Goal: Task Accomplishment & Management: Complete application form

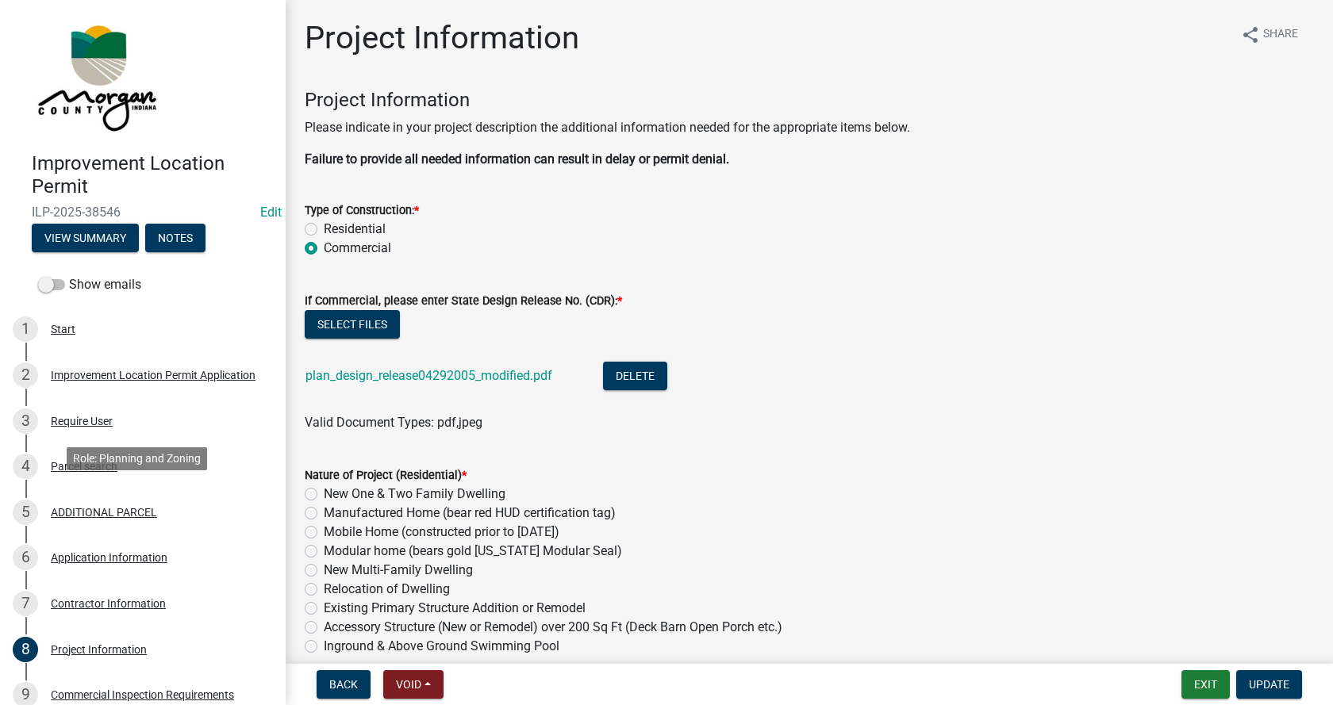
scroll to position [3967, 0]
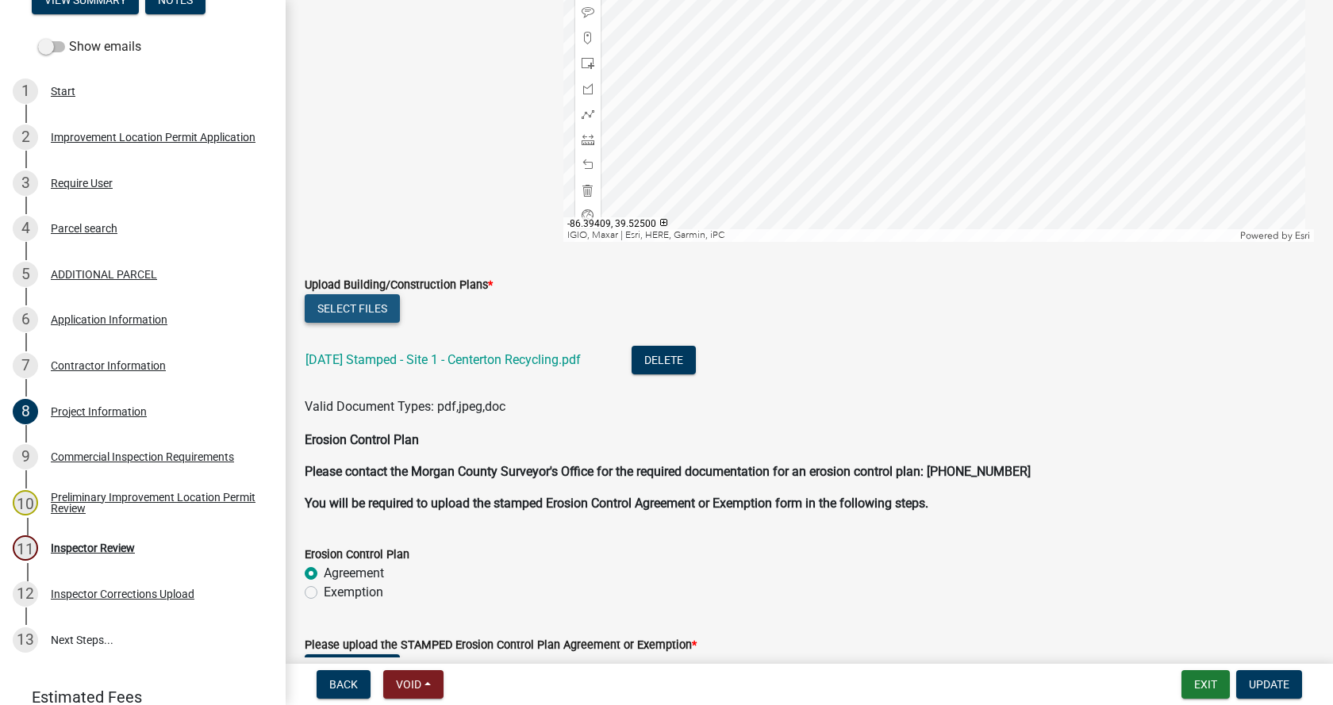
click at [351, 303] on button "Select files" at bounding box center [352, 308] width 95 height 29
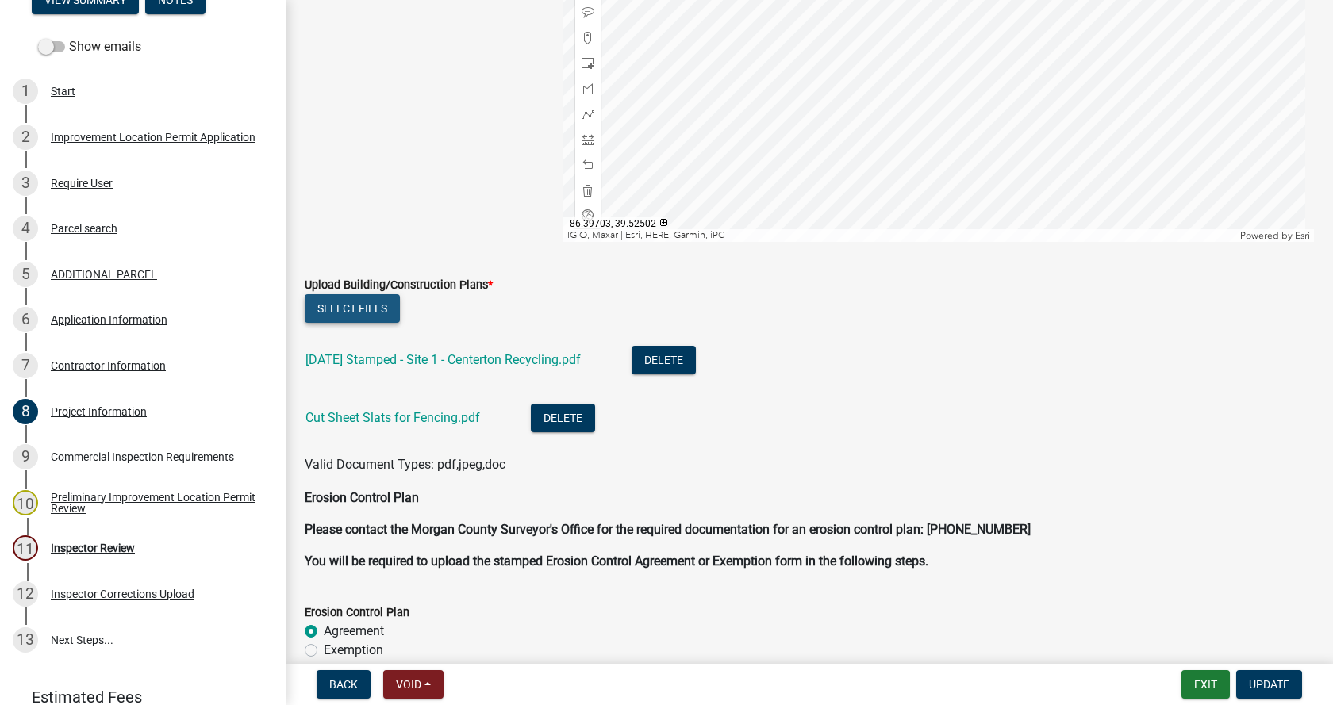
click at [338, 305] on button "Select files" at bounding box center [352, 308] width 95 height 29
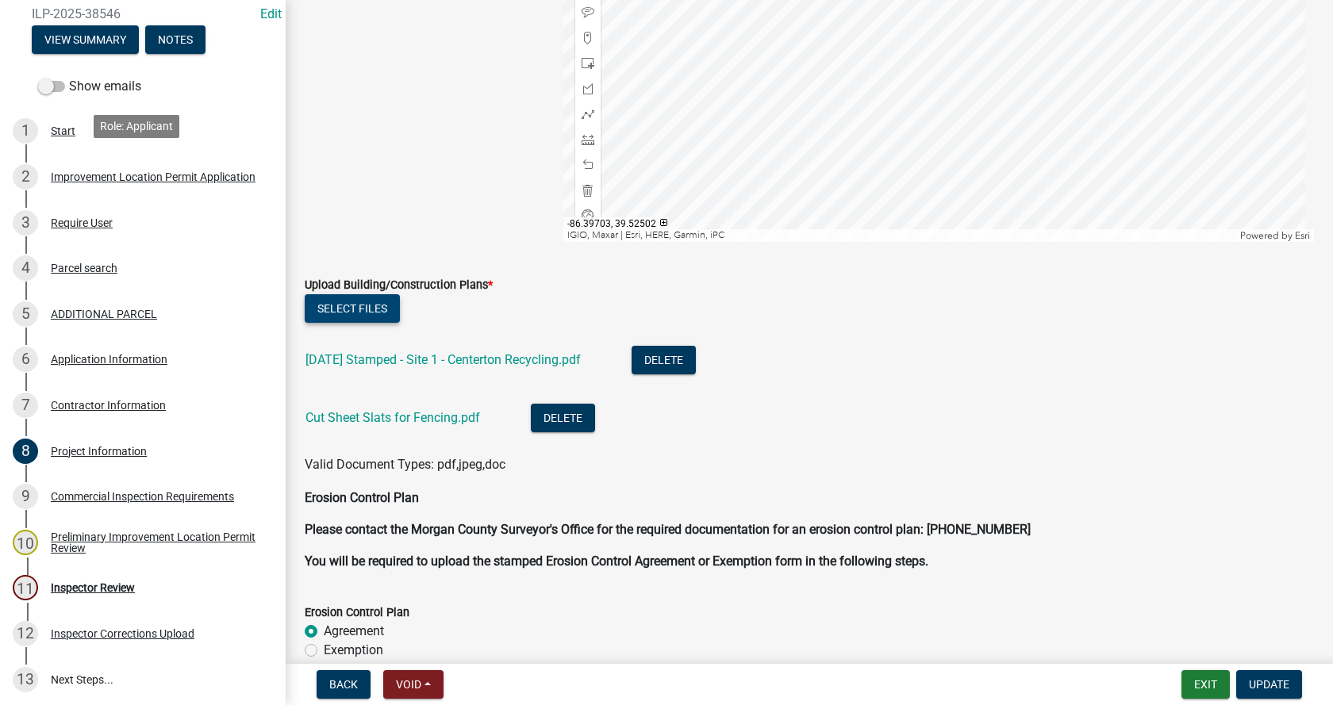
scroll to position [159, 0]
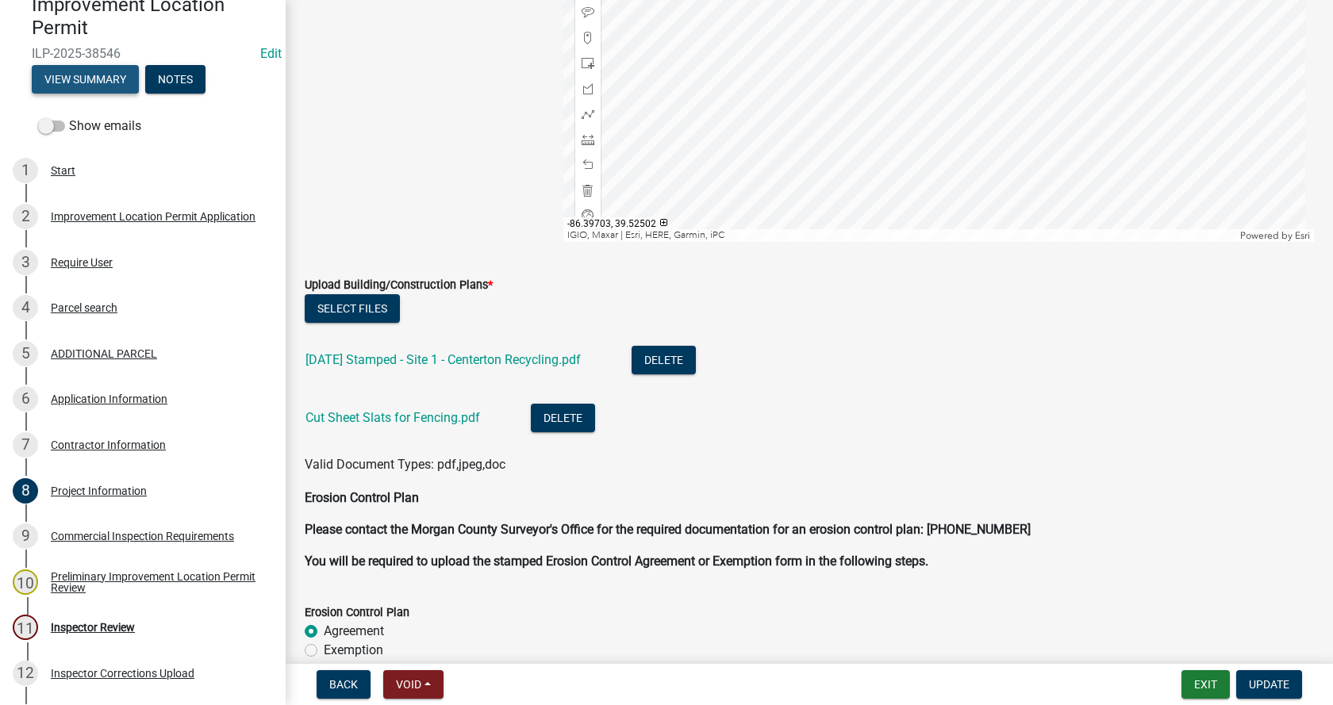
click at [98, 79] on button "View Summary" at bounding box center [85, 79] width 107 height 29
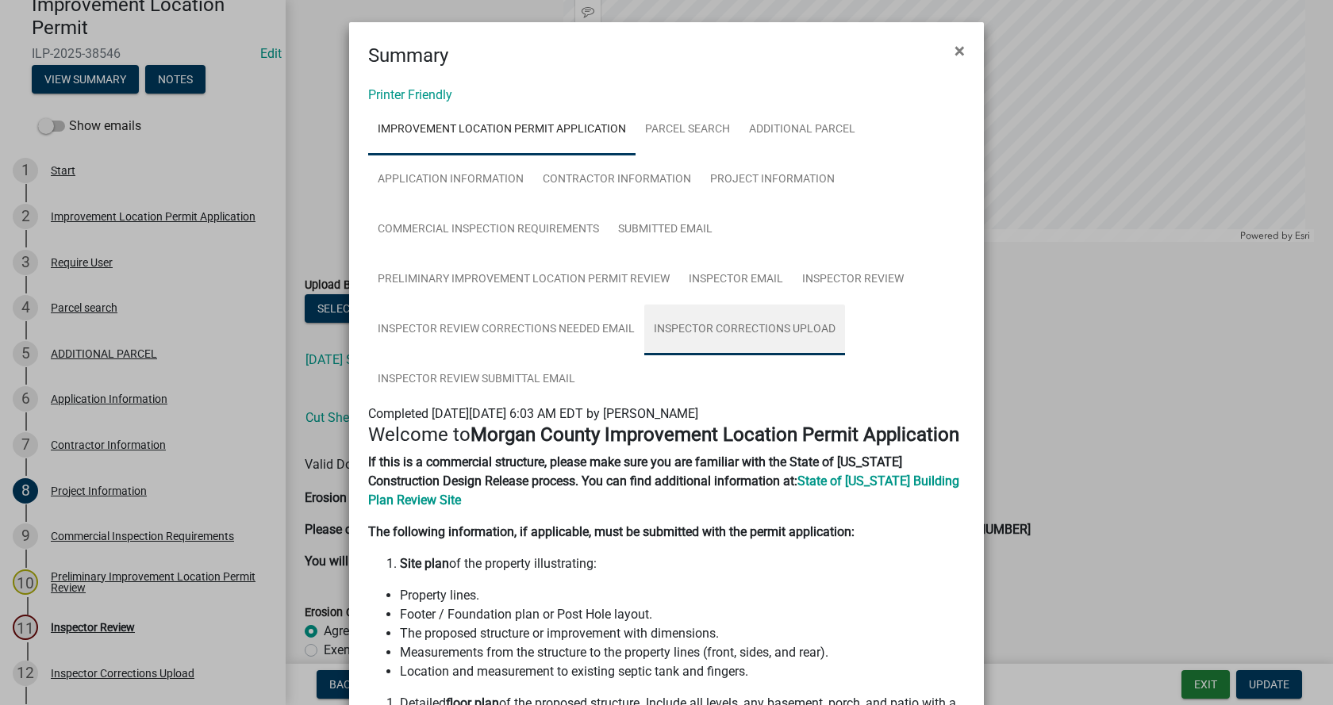
click at [739, 326] on link "Inspector Corrections Upload" at bounding box center [744, 330] width 201 height 51
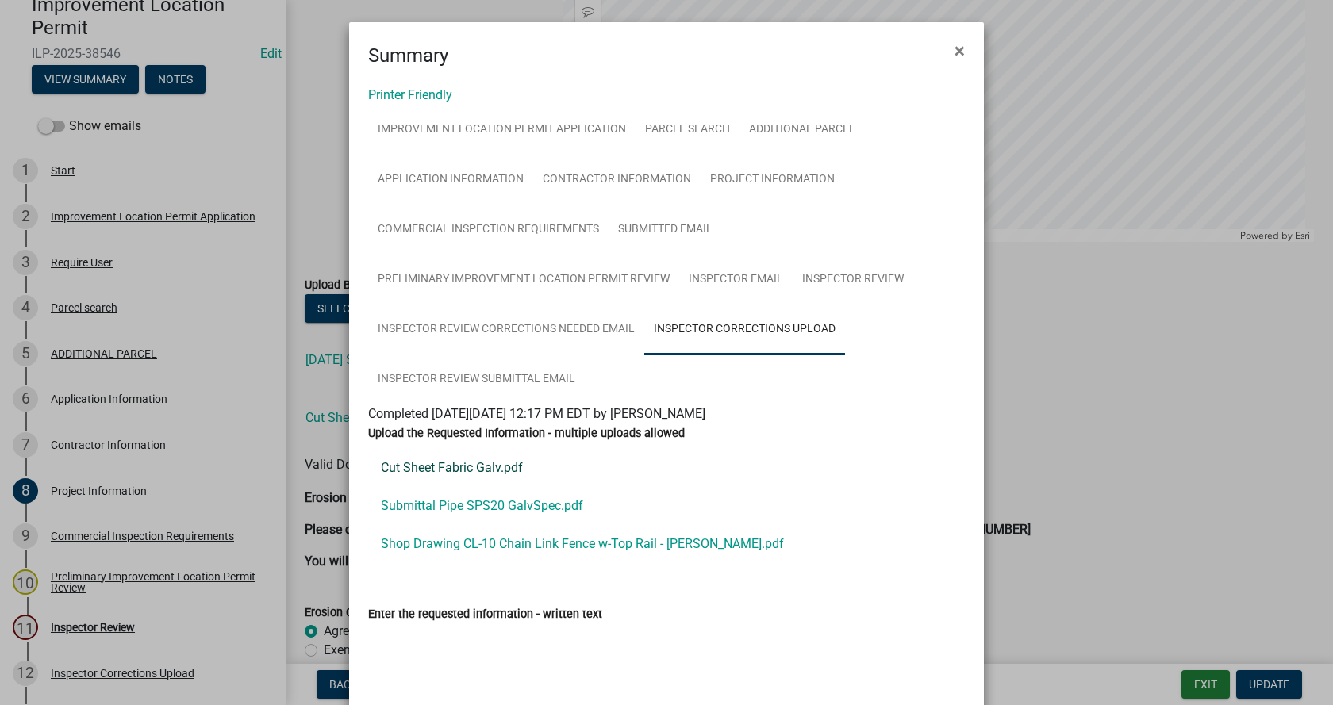
click at [422, 466] on link "Cut Sheet Fabric Galv.pdf" at bounding box center [666, 468] width 597 height 38
click at [450, 501] on link "Submittal Pipe SPS20 GalvSpec.pdf" at bounding box center [666, 506] width 597 height 38
click at [436, 541] on link "Shop Drawing CL-10 Chain Link Fence w-Top Rail - [PERSON_NAME].pdf" at bounding box center [666, 544] width 597 height 38
click at [954, 49] on span "×" at bounding box center [959, 51] width 10 height 22
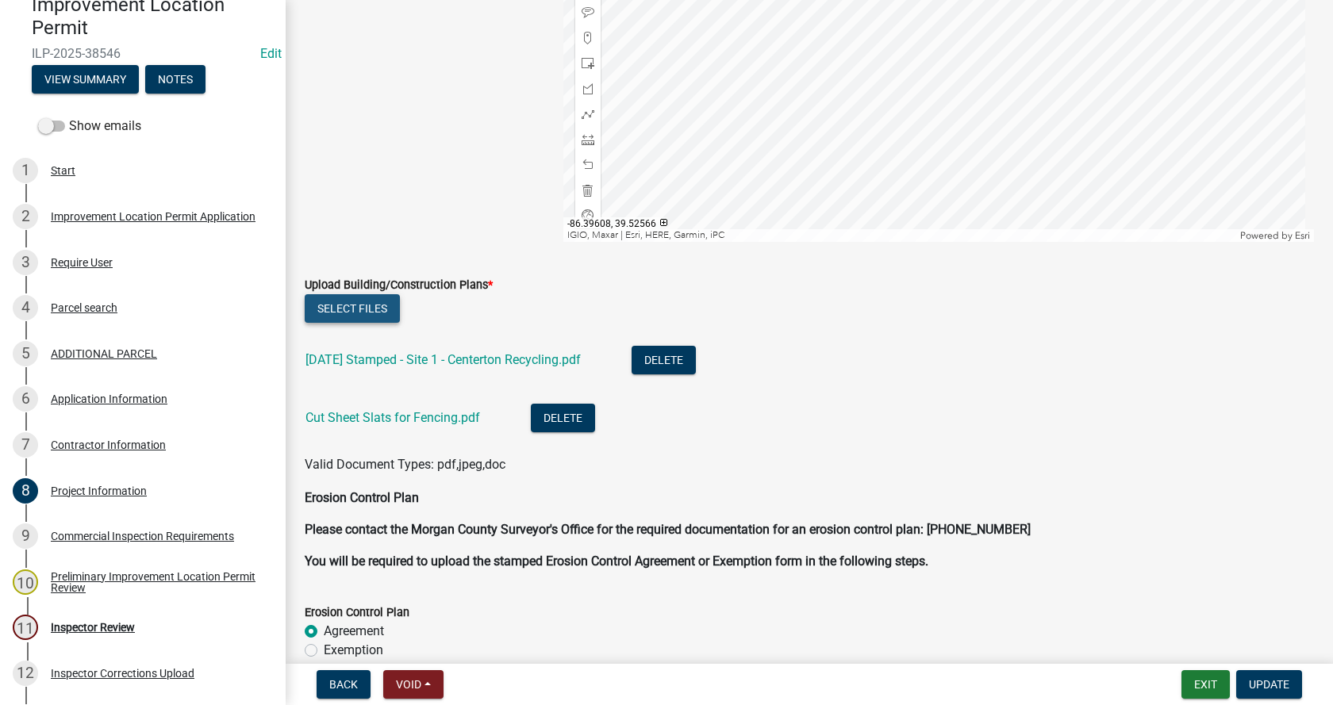
click at [346, 306] on button "Select files" at bounding box center [352, 308] width 95 height 29
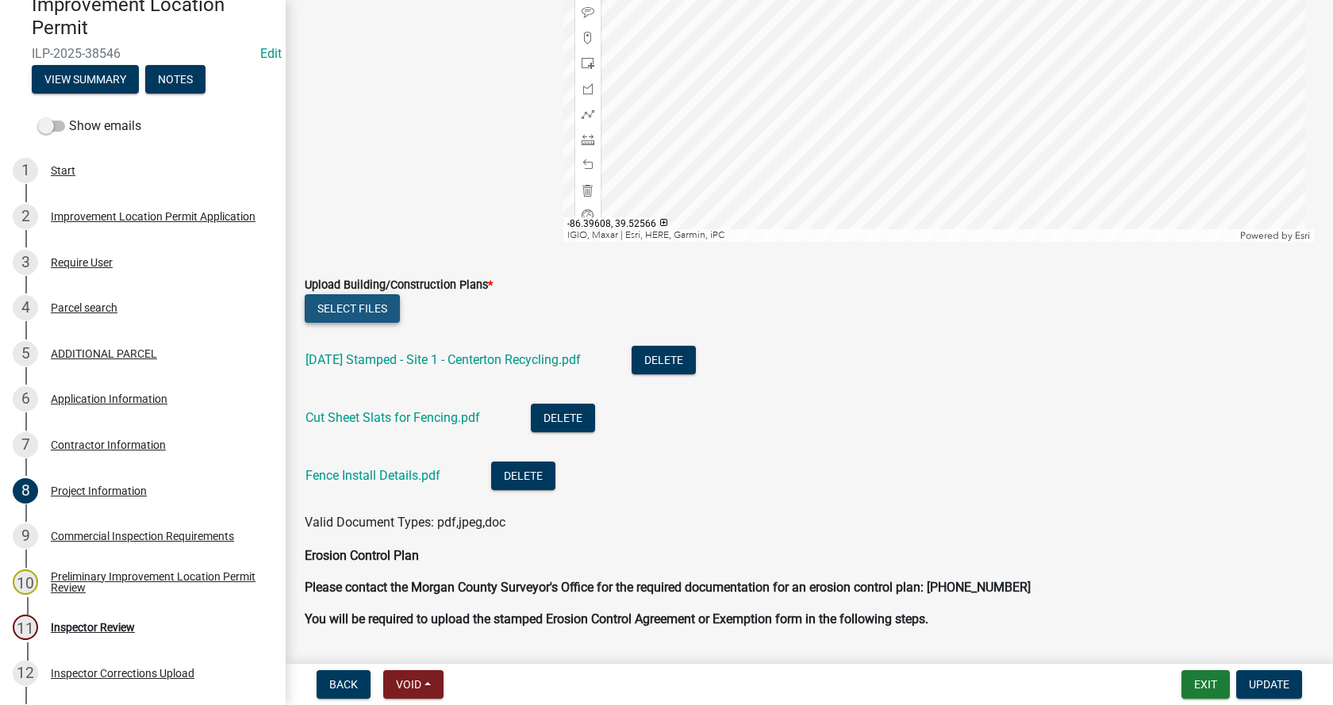
click at [336, 313] on button "Select files" at bounding box center [352, 308] width 95 height 29
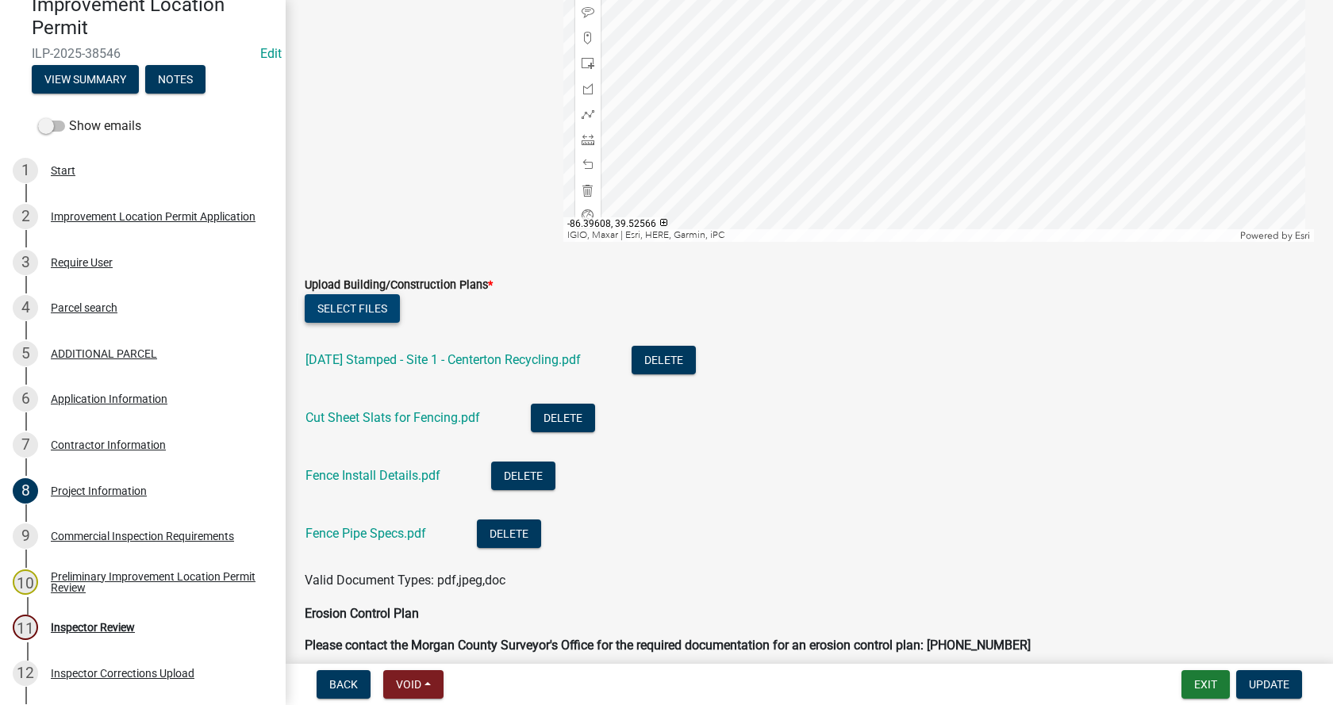
click at [367, 307] on button "Select files" at bounding box center [352, 308] width 95 height 29
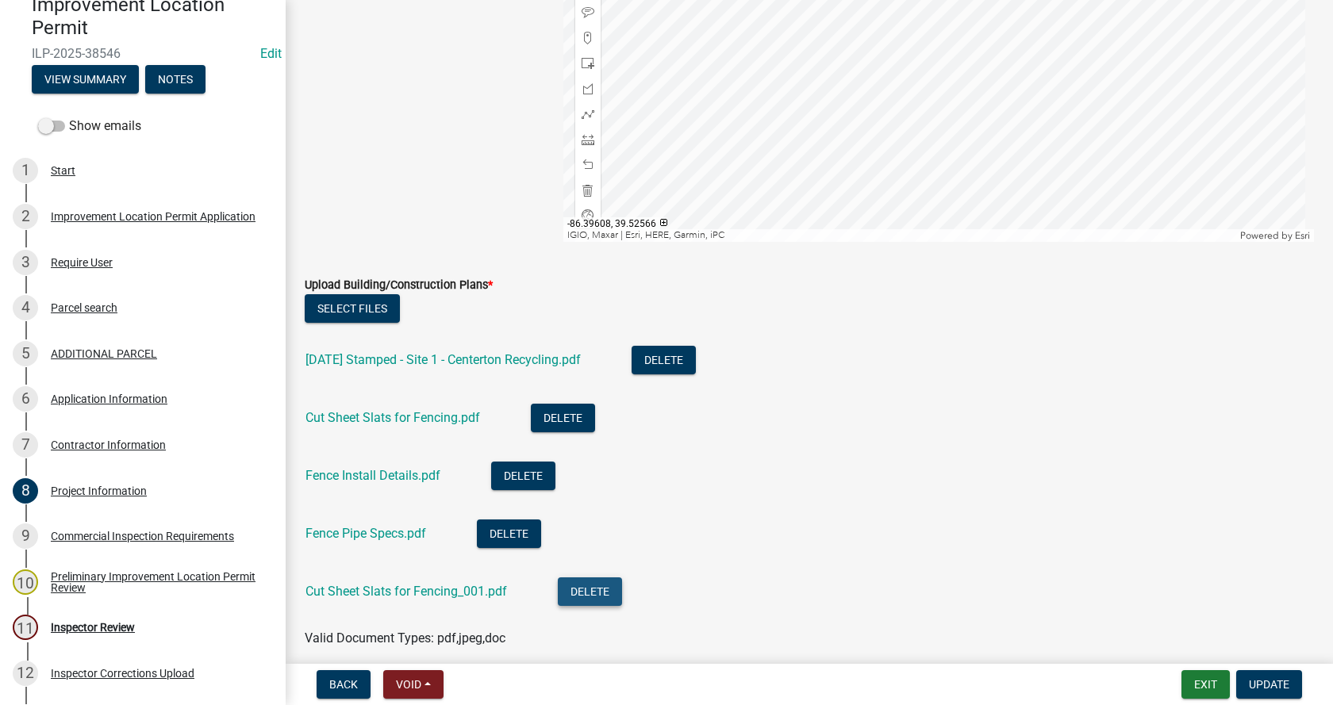
click at [593, 588] on button "Delete" at bounding box center [590, 592] width 64 height 29
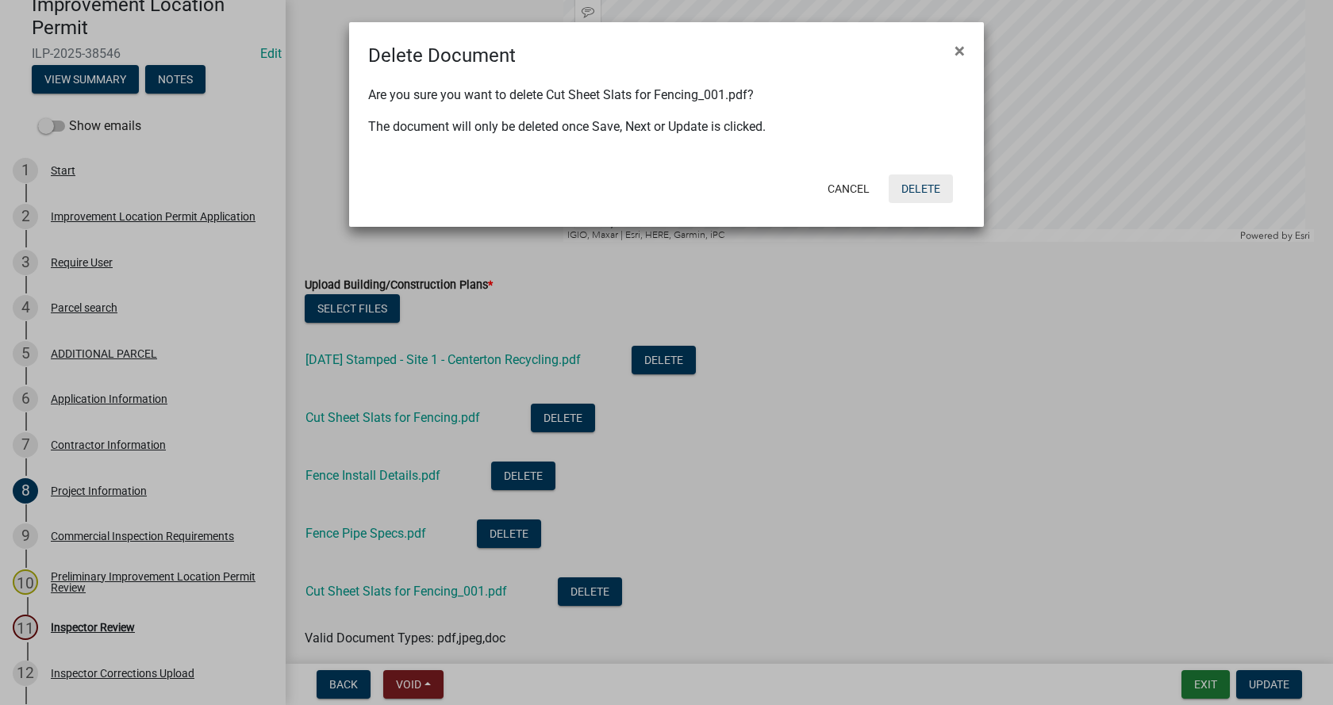
click at [917, 189] on button "Delete" at bounding box center [921, 189] width 64 height 29
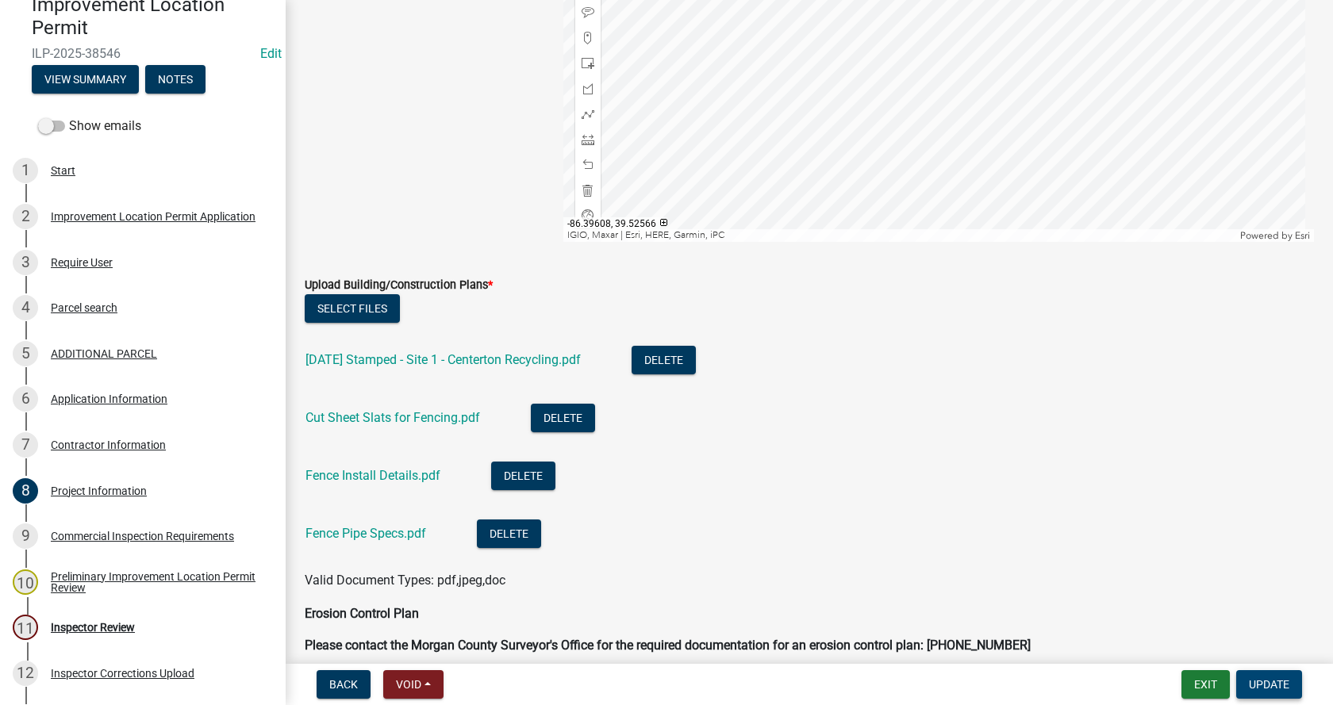
click at [1265, 678] on span "Update" at bounding box center [1269, 684] width 40 height 13
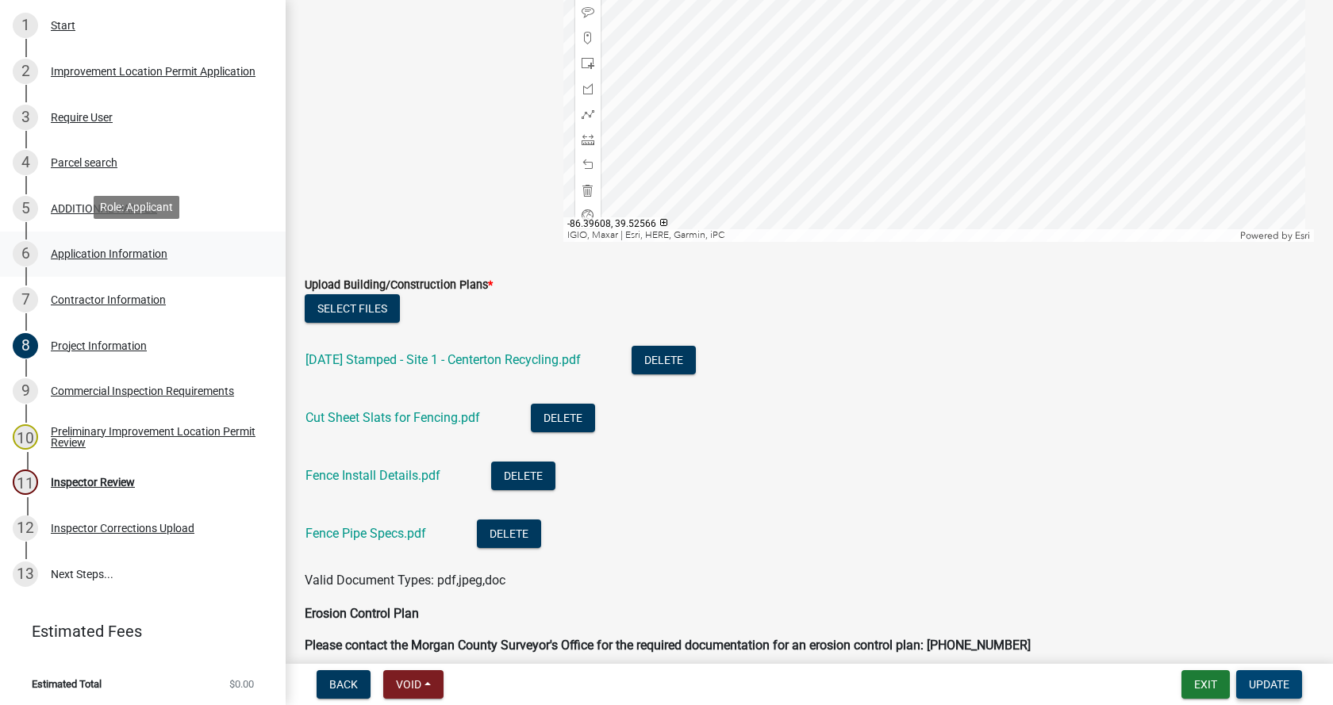
scroll to position [307, 0]
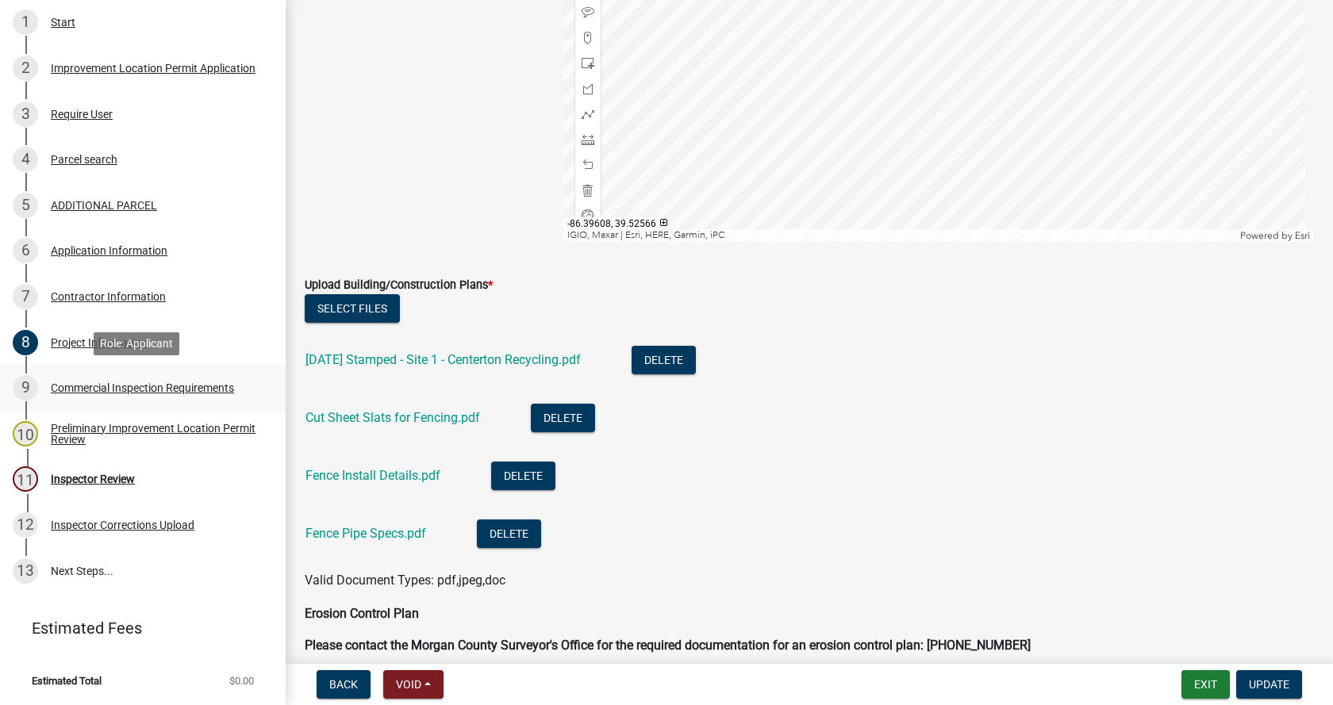
click at [67, 385] on div "Commercial Inspection Requirements" at bounding box center [142, 387] width 183 height 11
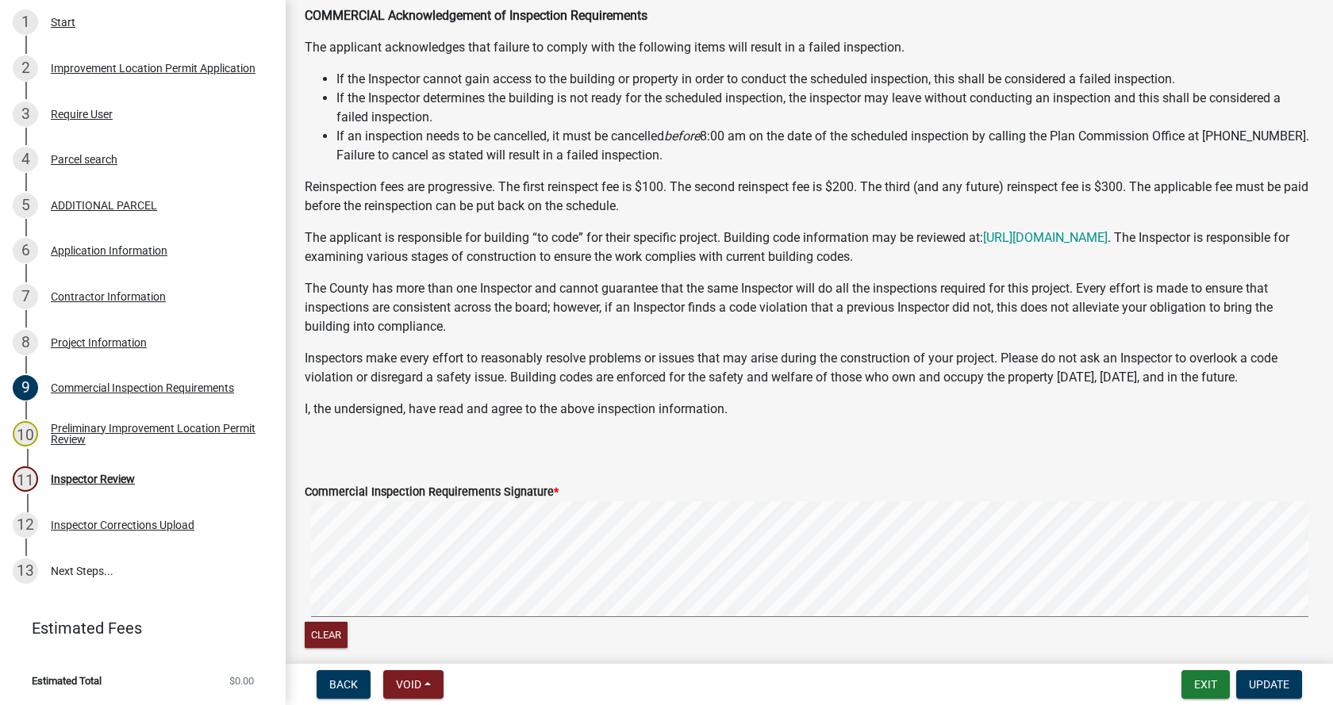
scroll to position [238, 0]
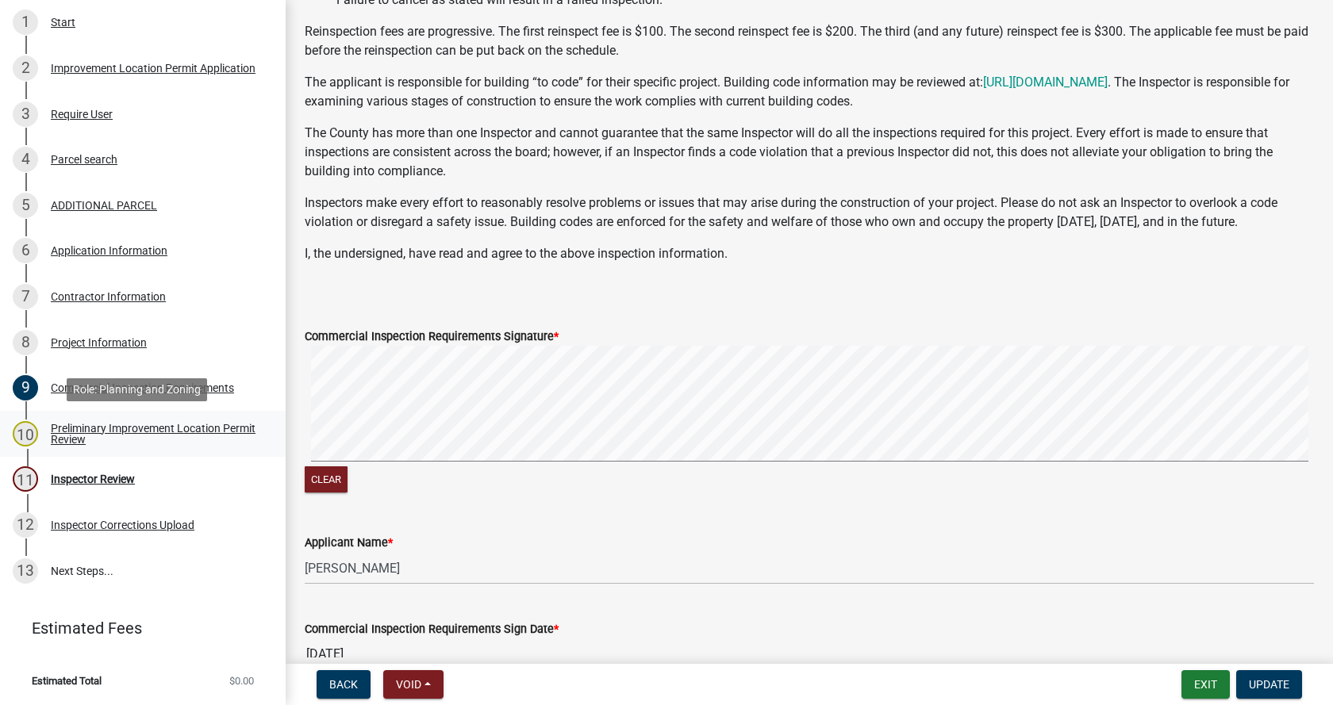
click at [68, 428] on div "Preliminary Improvement Location Permit Review" at bounding box center [155, 434] width 209 height 22
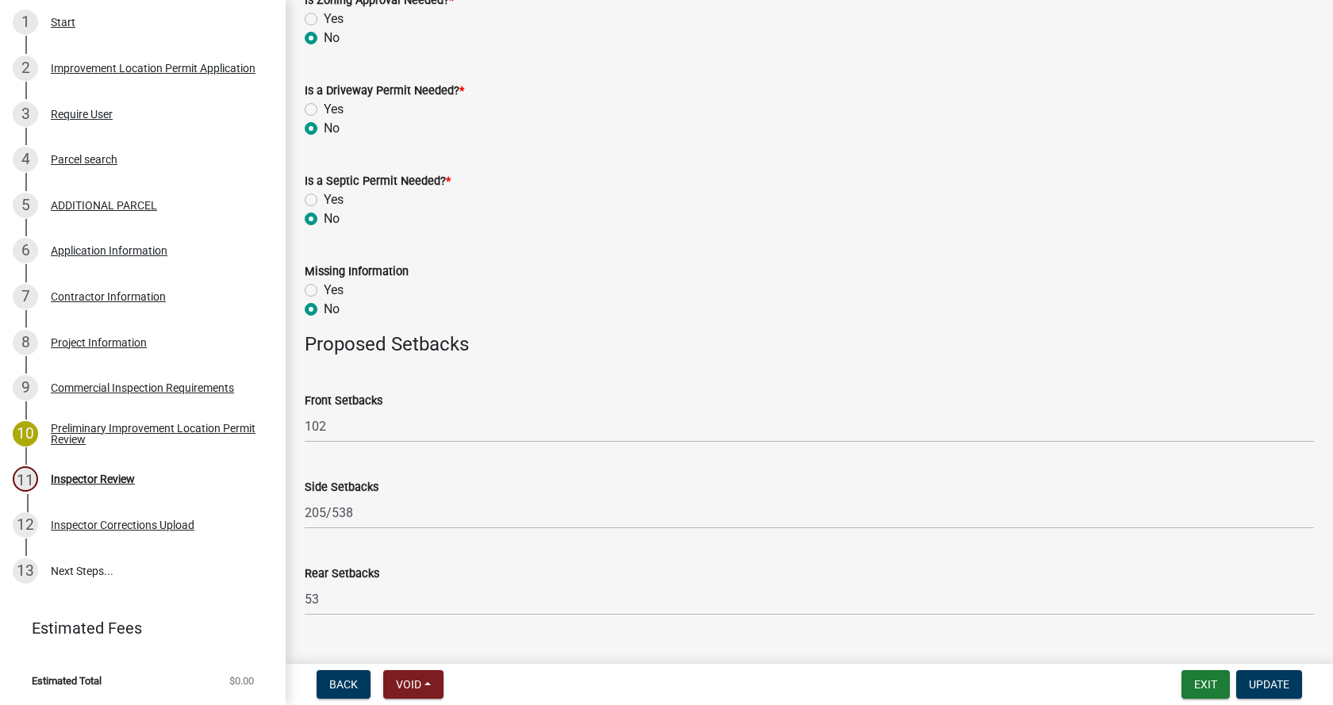
scroll to position [776, 0]
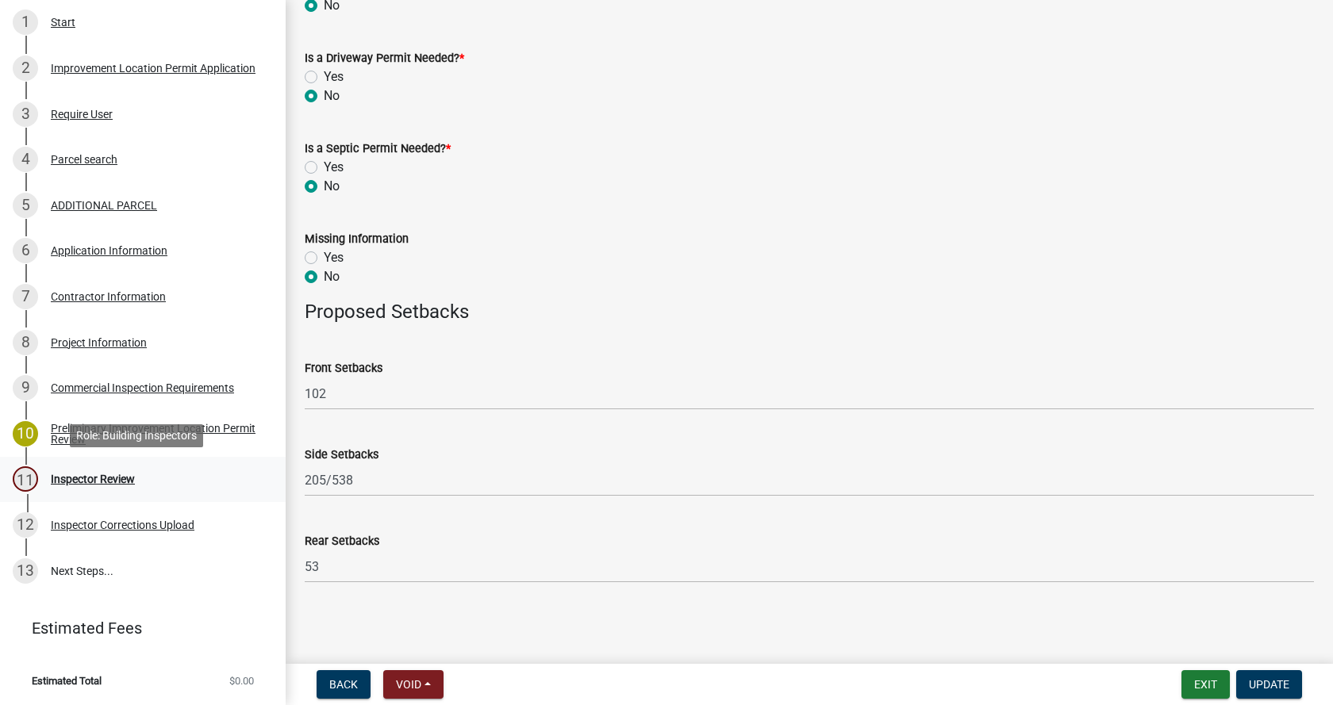
click at [52, 476] on div "Inspector Review" at bounding box center [93, 479] width 84 height 11
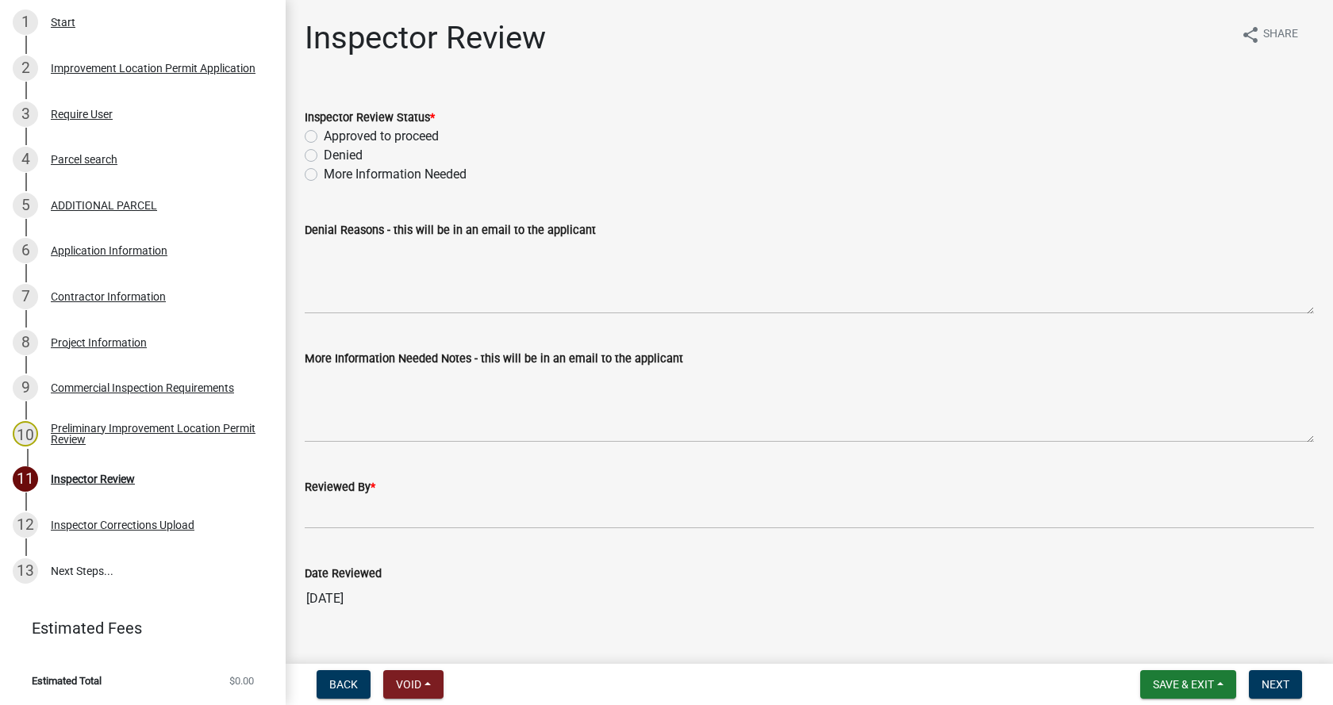
click at [324, 138] on label "Approved to proceed" at bounding box center [381, 136] width 115 height 19
click at [324, 137] on input "Approved to proceed" at bounding box center [329, 132] width 10 height 10
radio input "true"
click at [328, 546] on div "Date Reviewed [DATE]" at bounding box center [809, 578] width 1009 height 73
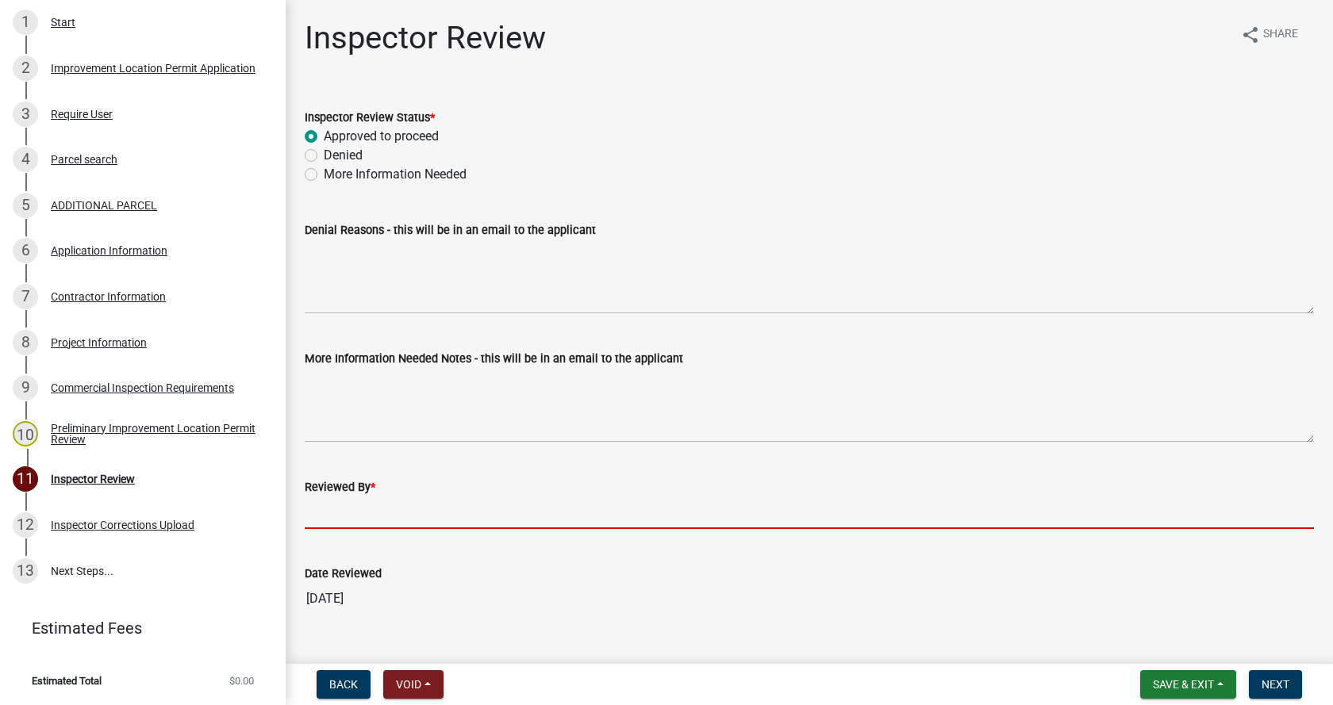
click at [336, 510] on input "Reviewed By *" at bounding box center [809, 513] width 1009 height 33
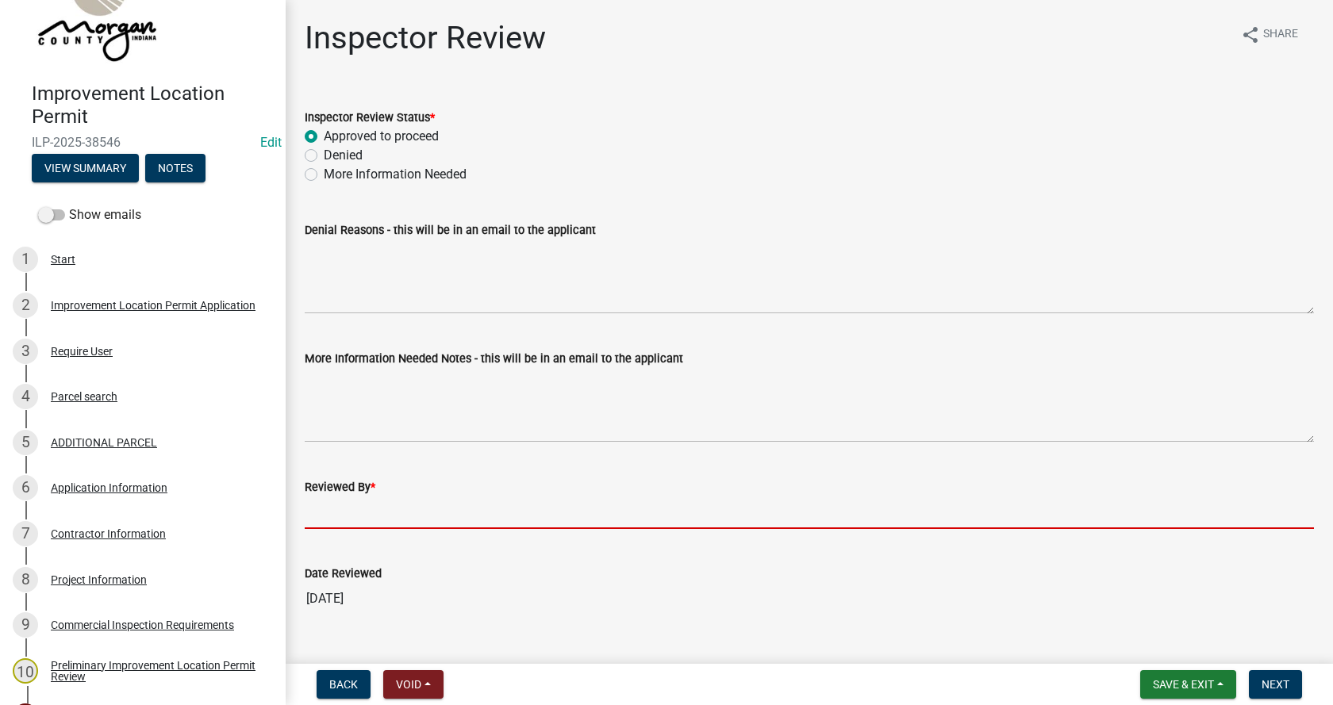
scroll to position [69, 0]
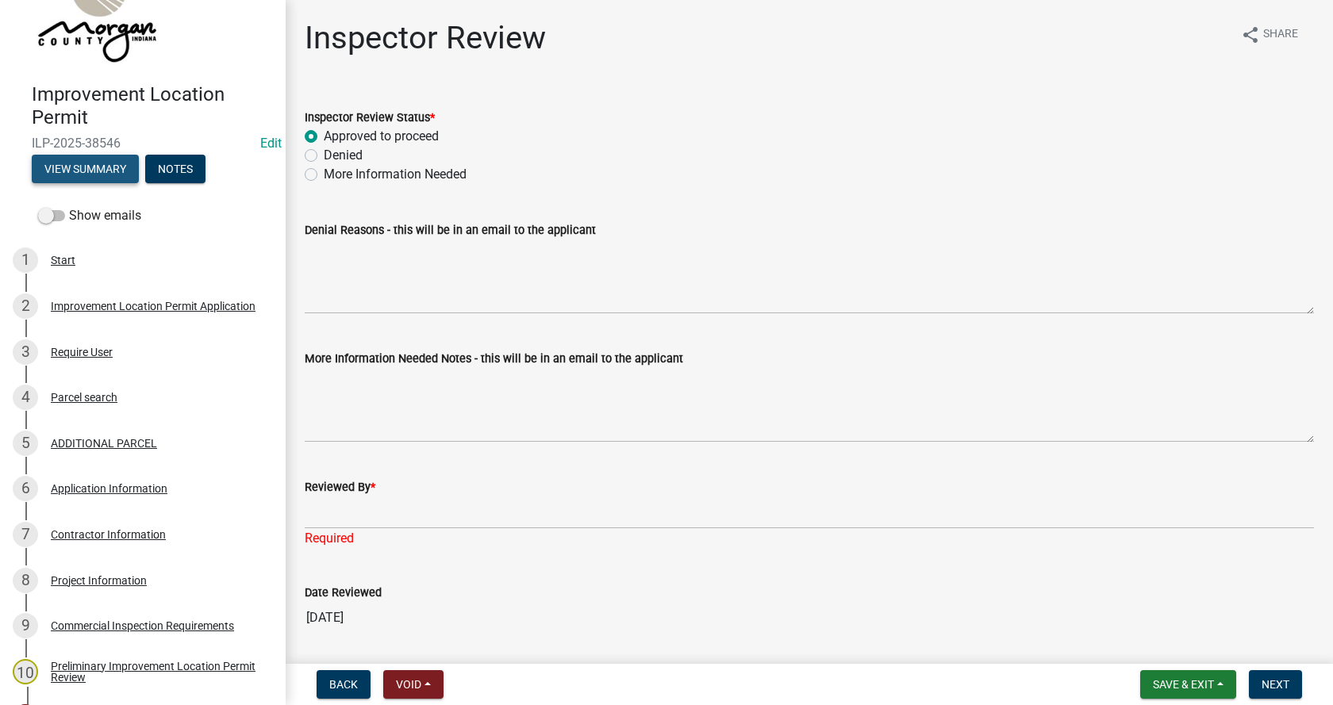
click at [72, 166] on button "View Summary" at bounding box center [85, 169] width 107 height 29
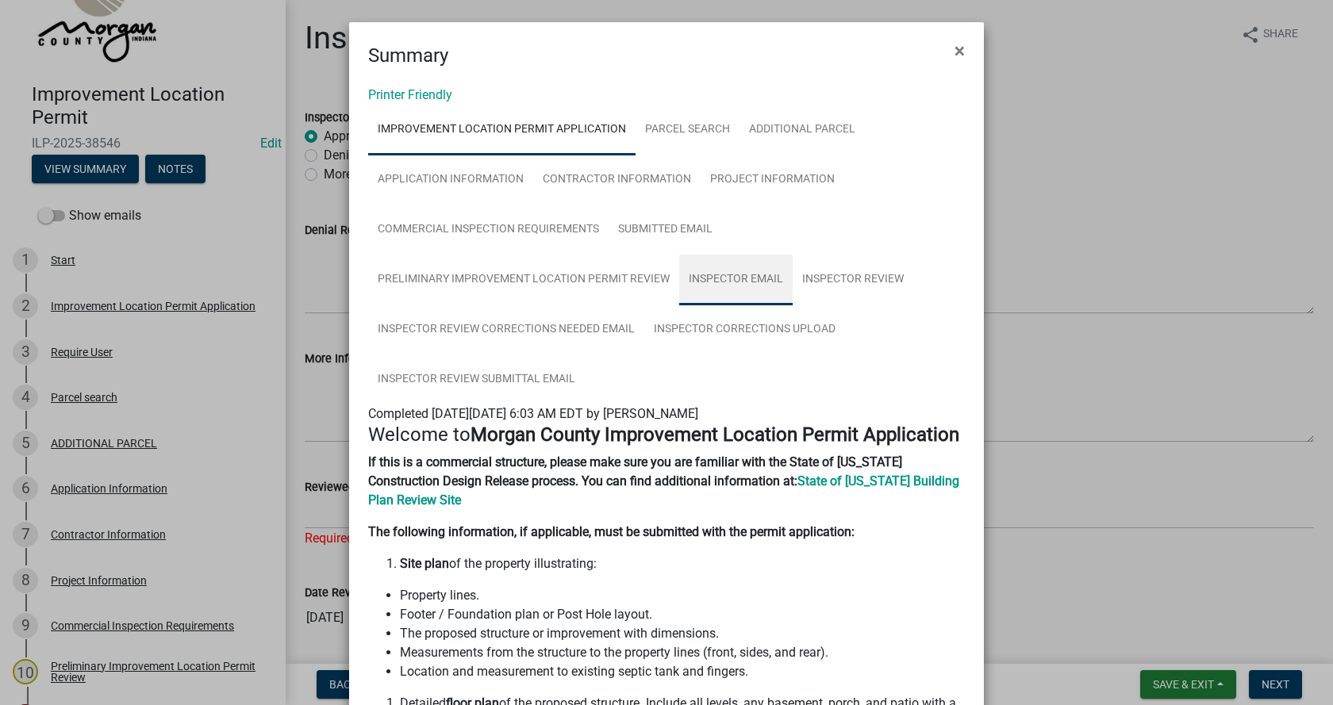
click at [726, 274] on link "Inspector Email" at bounding box center [735, 280] width 113 height 51
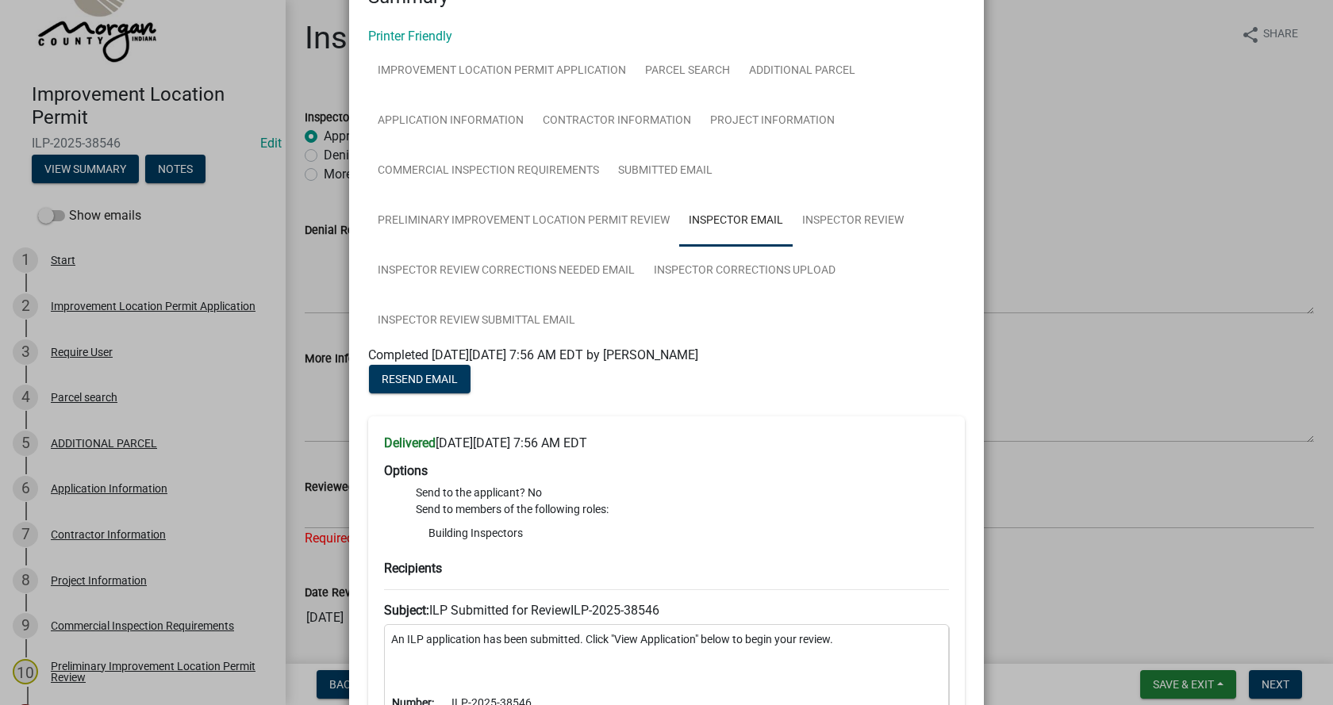
scroll to position [0, 0]
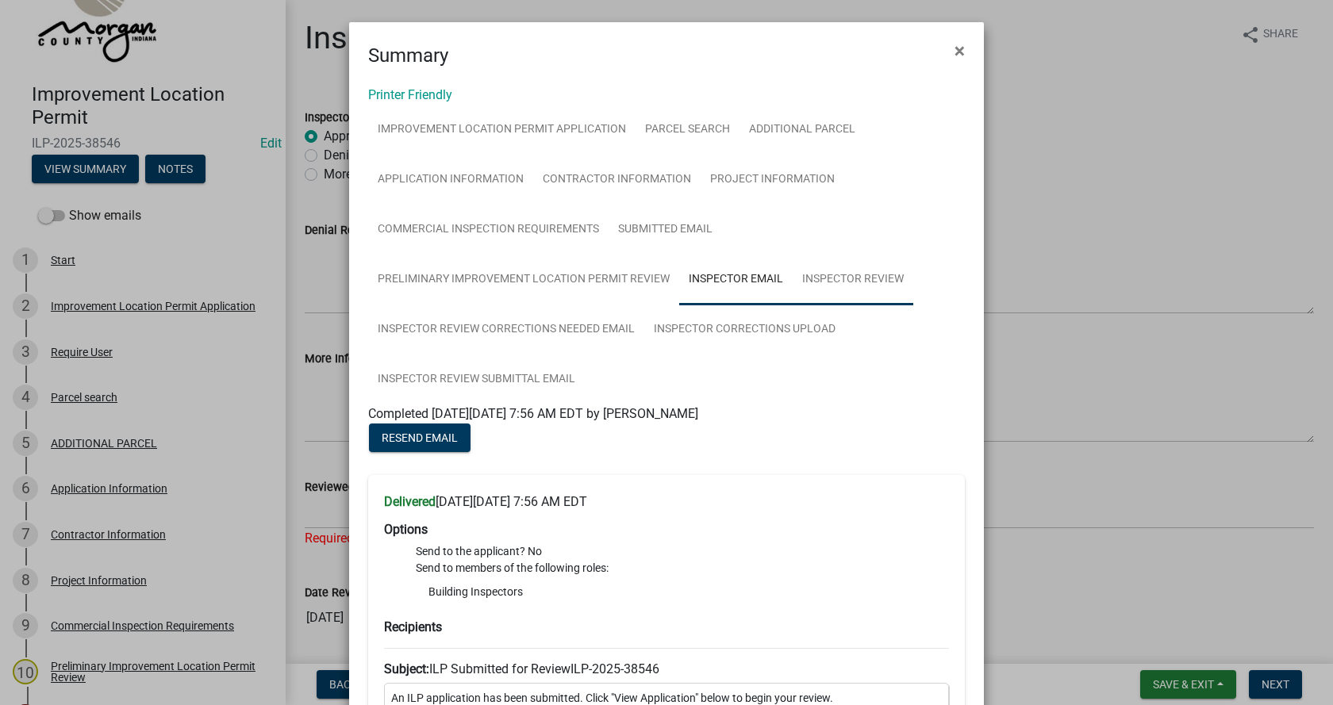
click at [854, 277] on link "Inspector Review" at bounding box center [853, 280] width 121 height 51
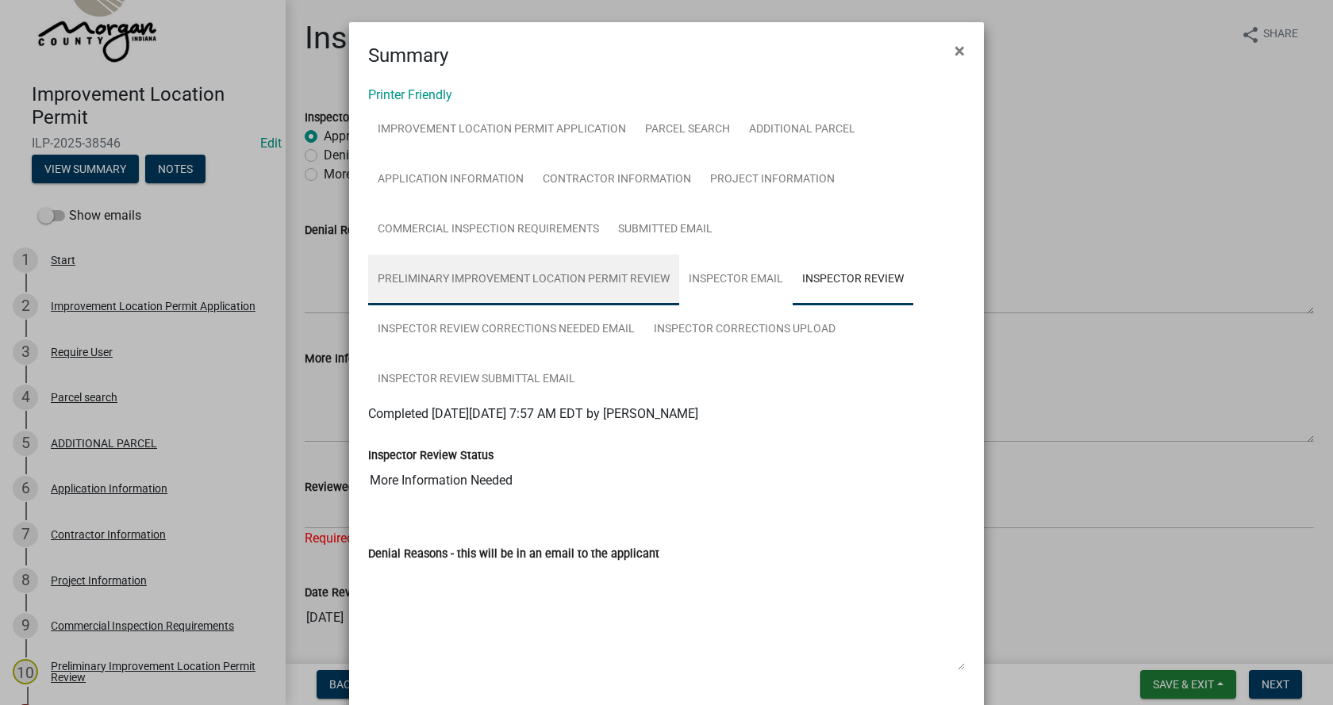
click at [515, 271] on link "Preliminary Improvement Location Permit Review" at bounding box center [523, 280] width 311 height 51
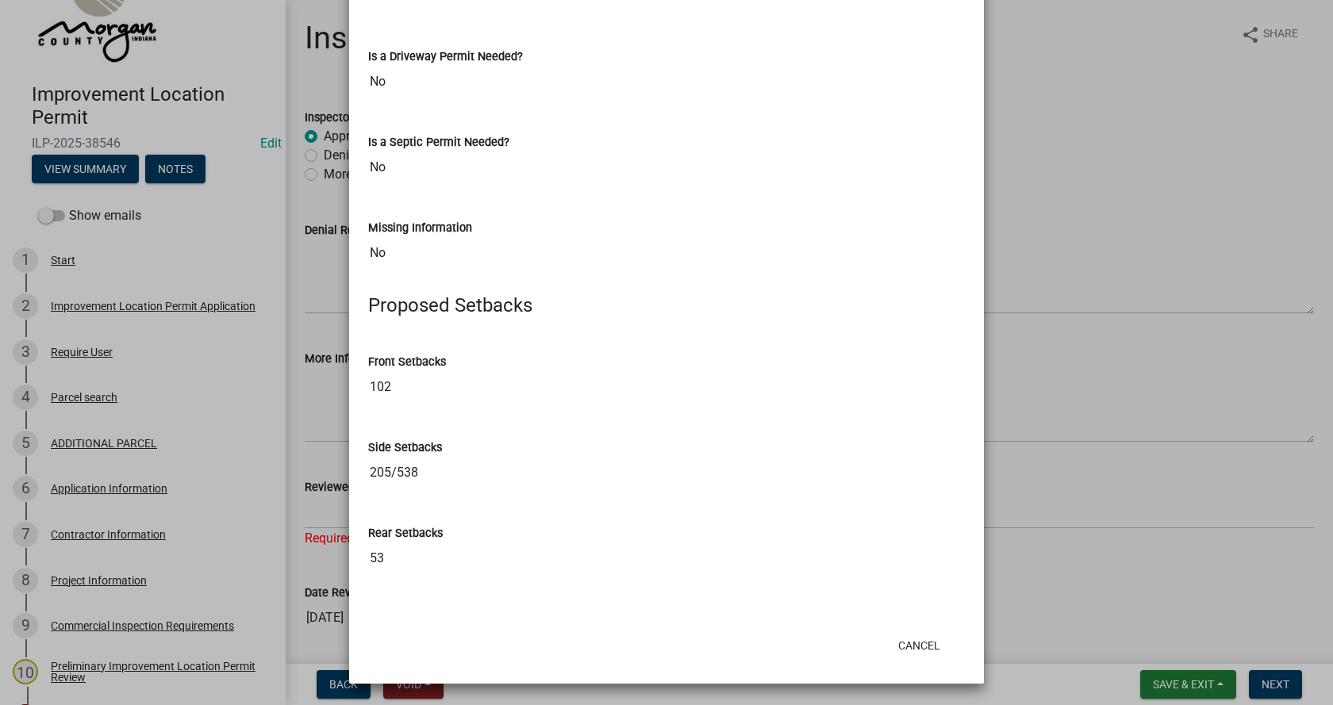
scroll to position [873, 0]
click at [908, 645] on button "Cancel" at bounding box center [918, 645] width 67 height 29
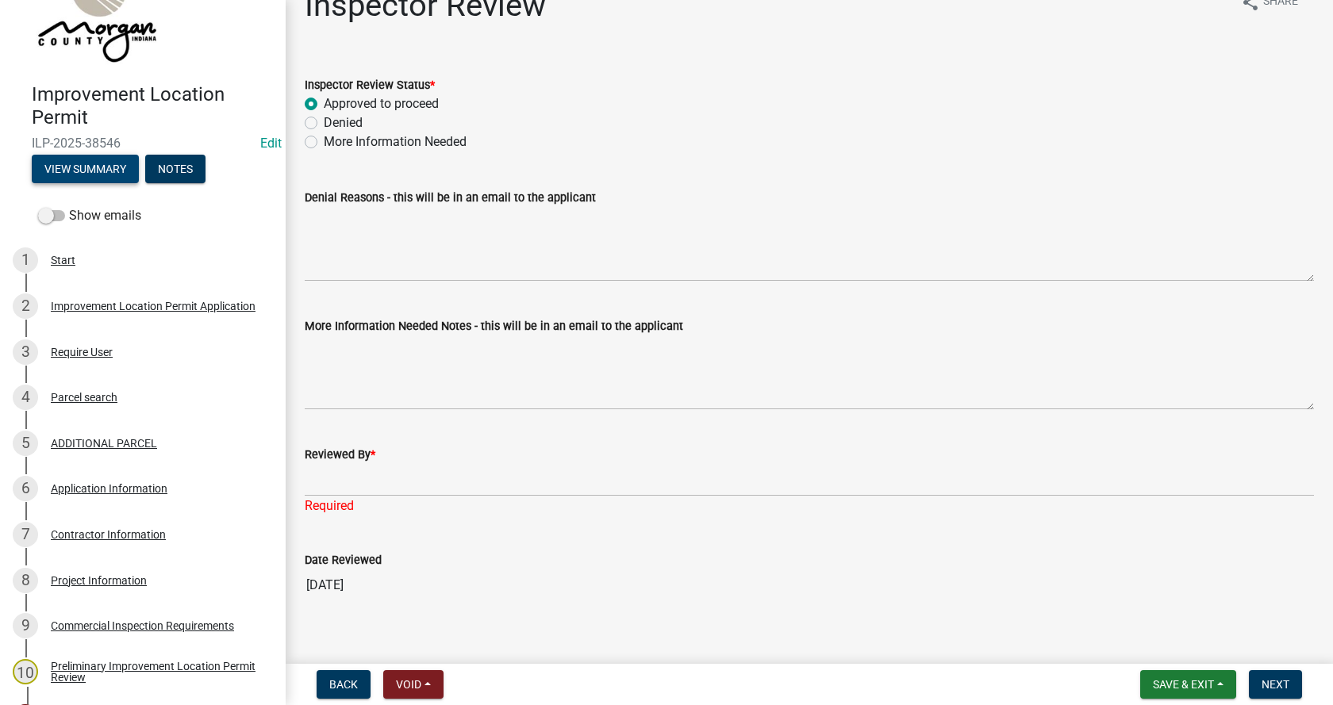
scroll to position [51, 0]
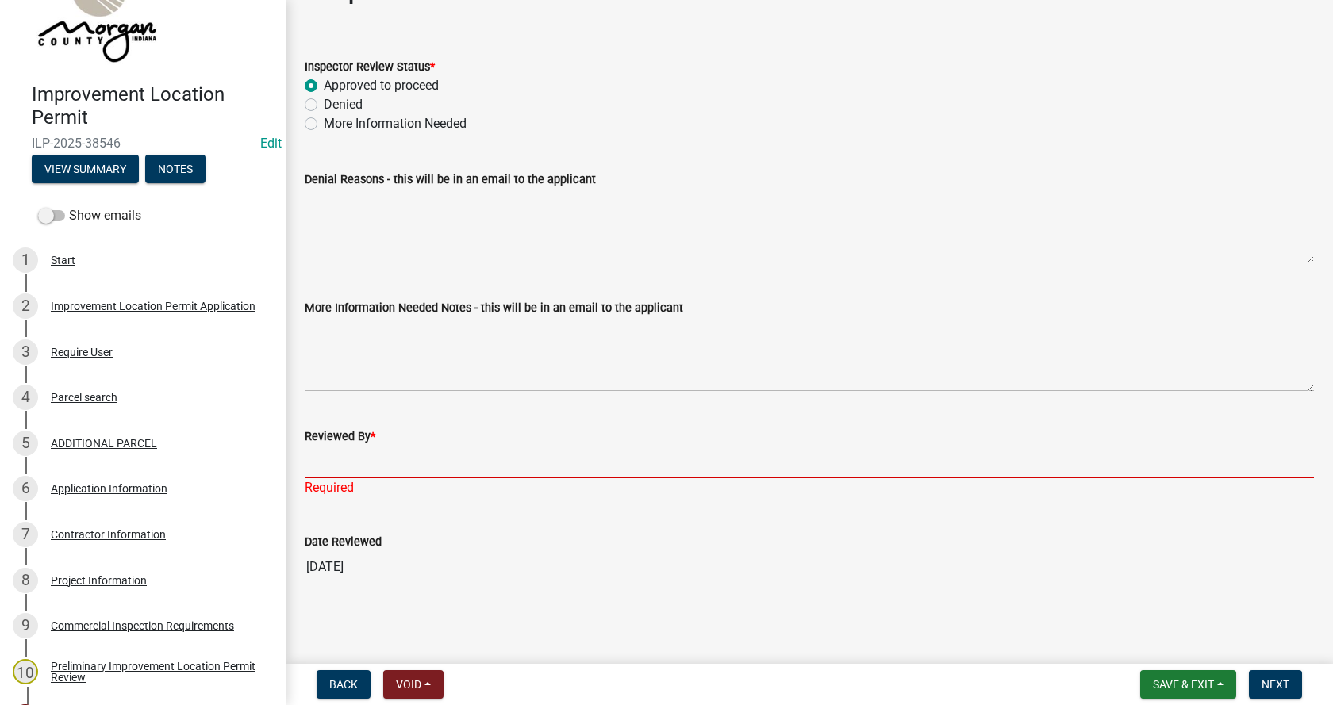
click at [334, 470] on input "Reviewed By *" at bounding box center [809, 462] width 1009 height 33
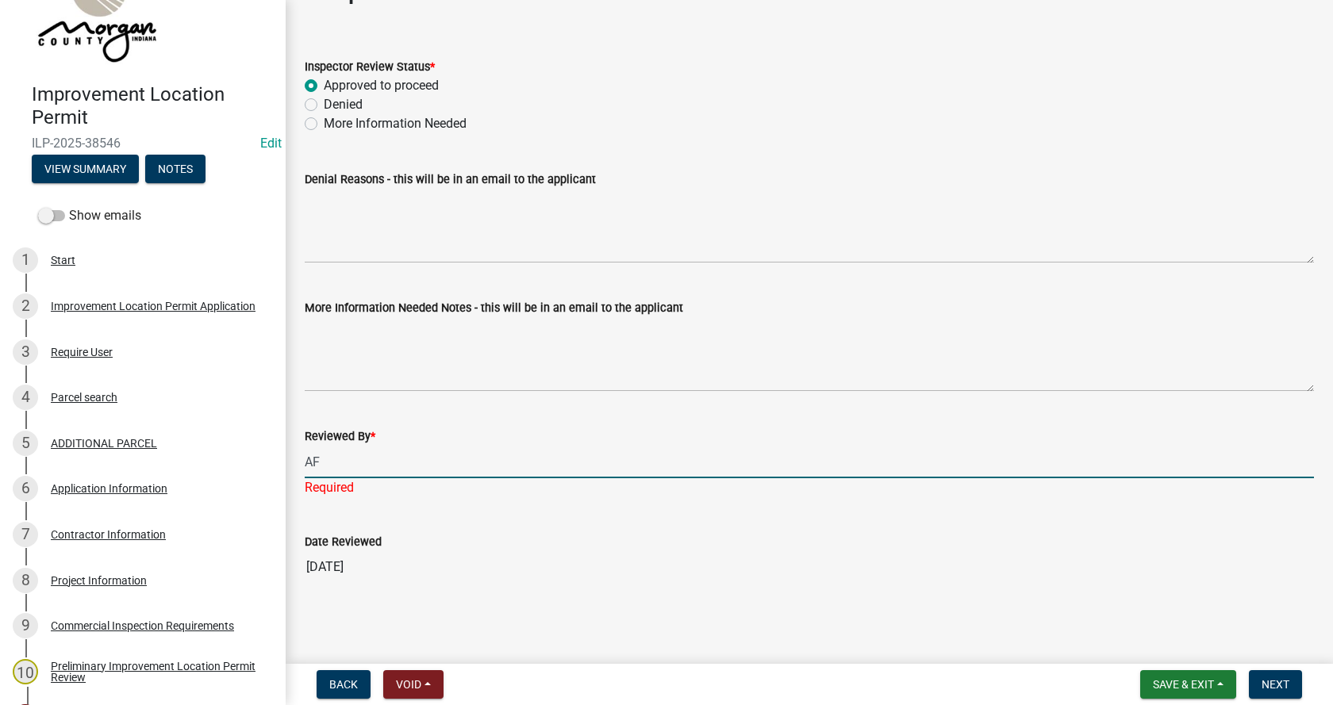
type input "A"
type input "[PERSON_NAME] / [PERSON_NAME] / [PERSON_NAME]"
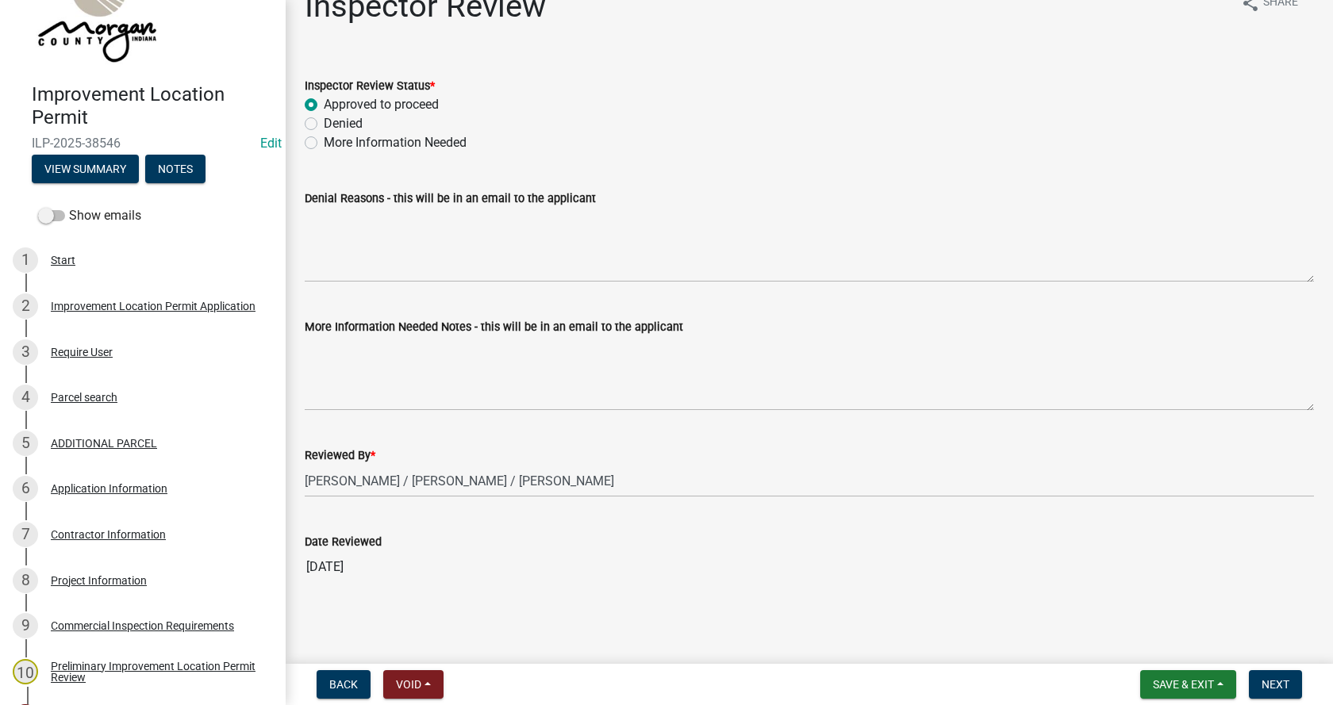
scroll to position [32, 0]
click at [361, 563] on input "[DATE]" at bounding box center [809, 567] width 1009 height 32
click at [1275, 677] on button "Next" at bounding box center [1275, 684] width 53 height 29
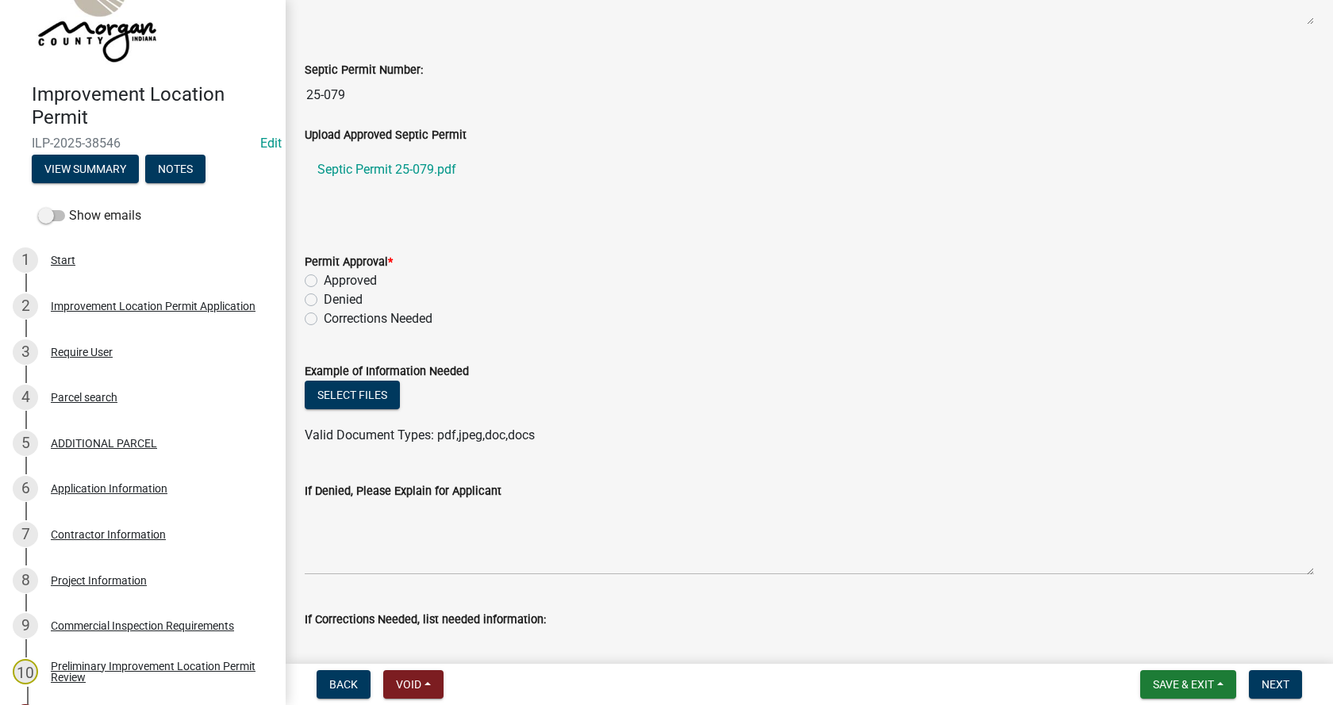
scroll to position [476, 0]
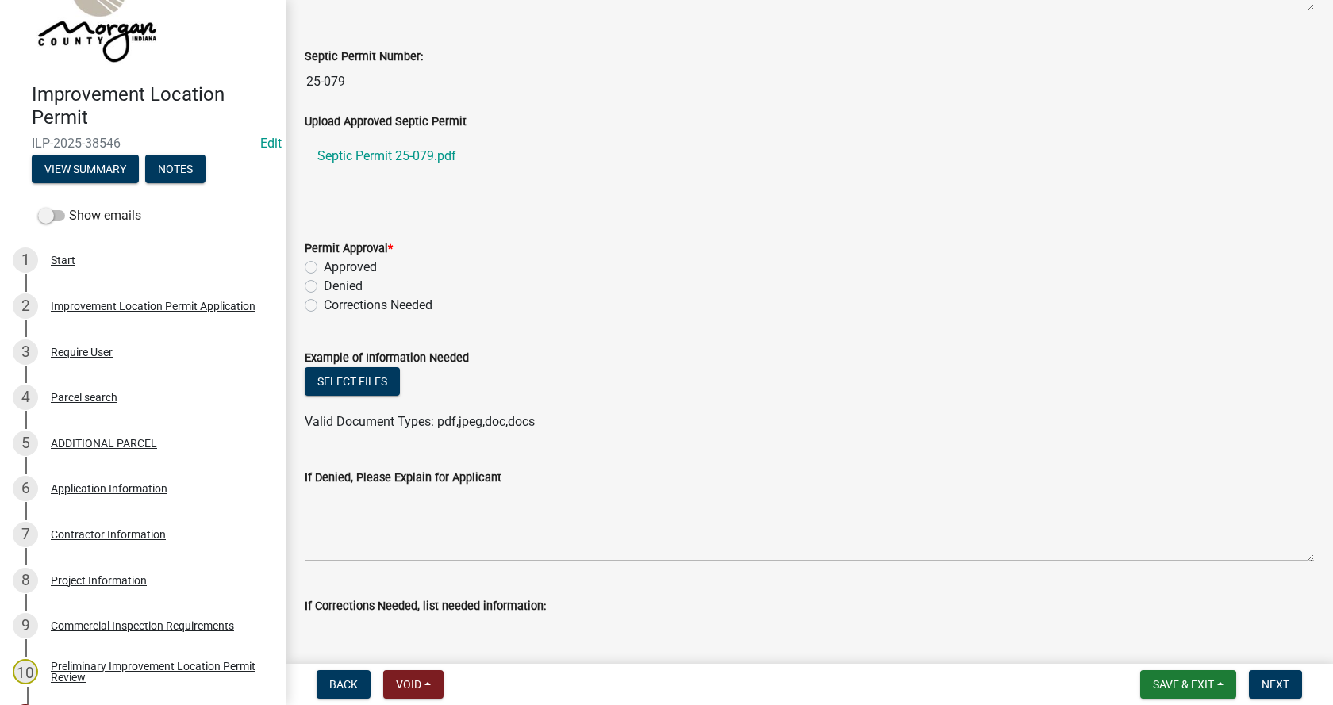
click at [324, 266] on label "Approved" at bounding box center [350, 267] width 53 height 19
click at [324, 266] on input "Approved" at bounding box center [329, 263] width 10 height 10
radio input "true"
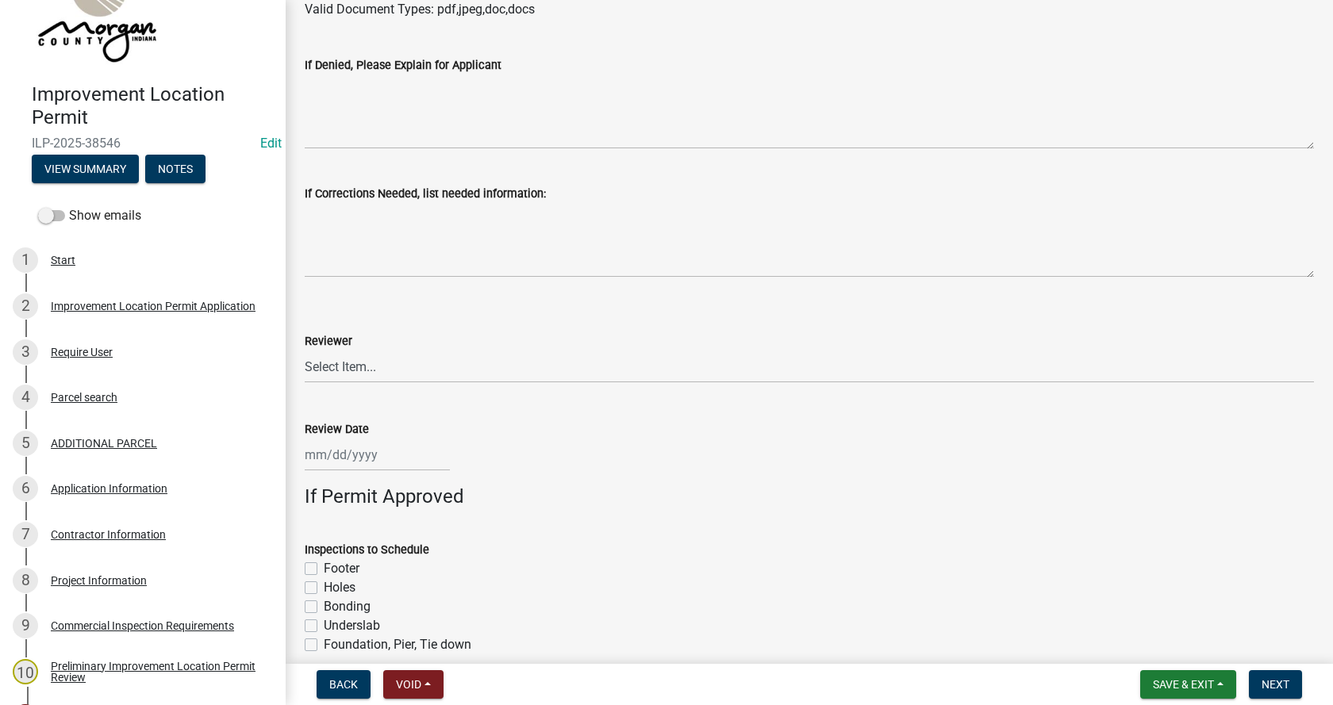
scroll to position [952, 0]
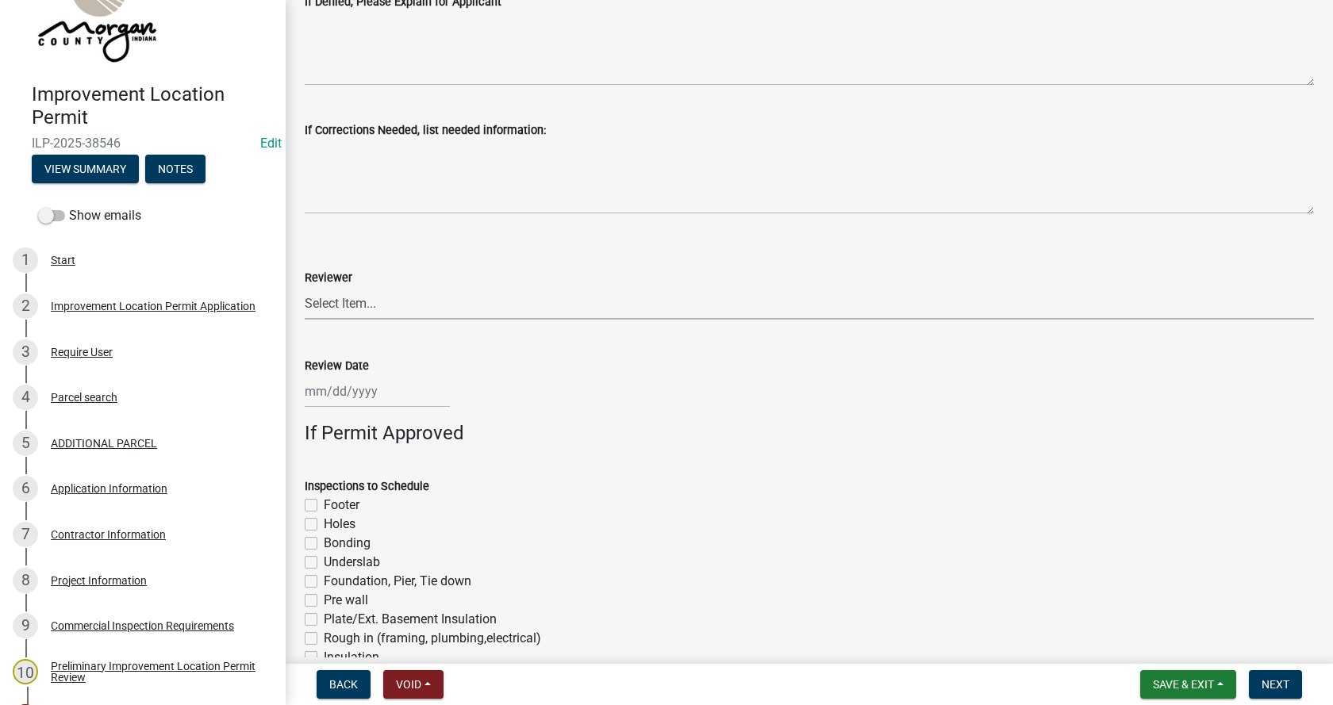
click at [355, 300] on select "Select Item... [PERSON_NAME] [PERSON_NAME] [PERSON_NAME]" at bounding box center [809, 303] width 1009 height 33
click at [305, 287] on select "Select Item... [PERSON_NAME] [PERSON_NAME] [PERSON_NAME]" at bounding box center [809, 303] width 1009 height 33
select select "4bf9213e-c266-4258-8e9b-d5f6a07002fa"
click at [349, 388] on div at bounding box center [377, 391] width 145 height 33
select select "9"
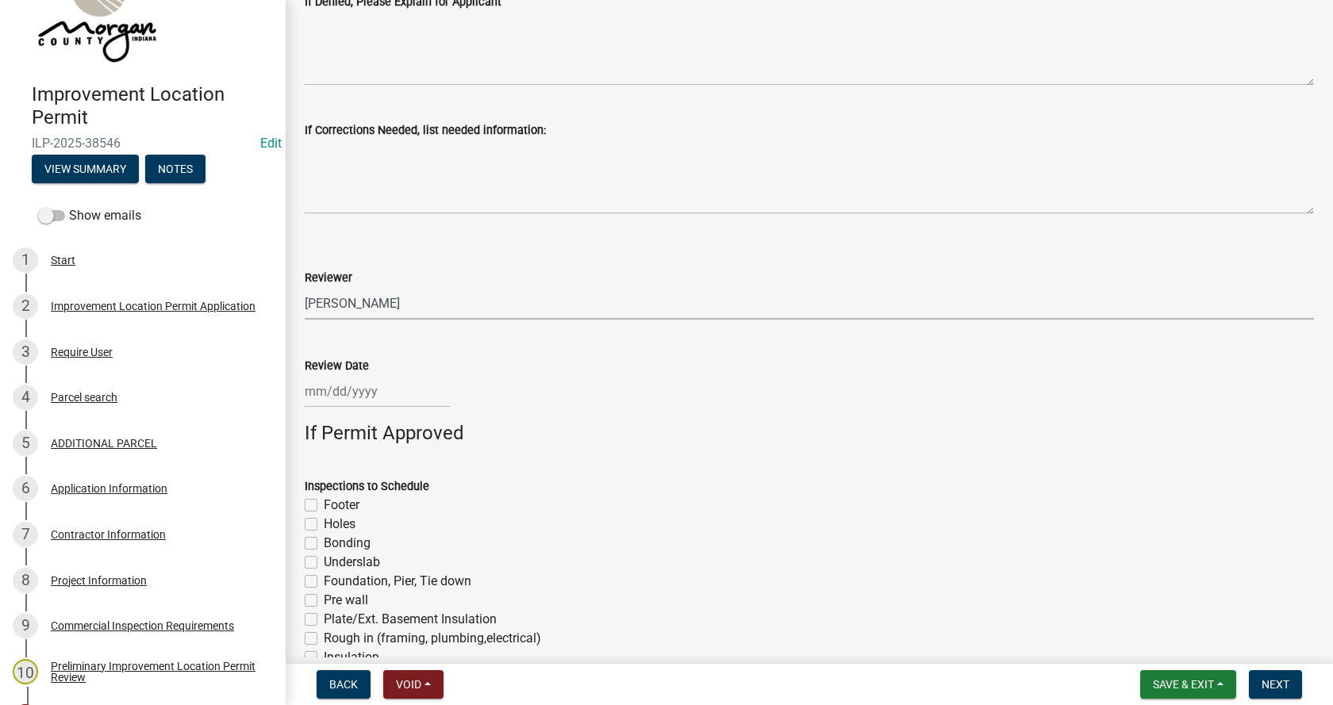
select select "2025"
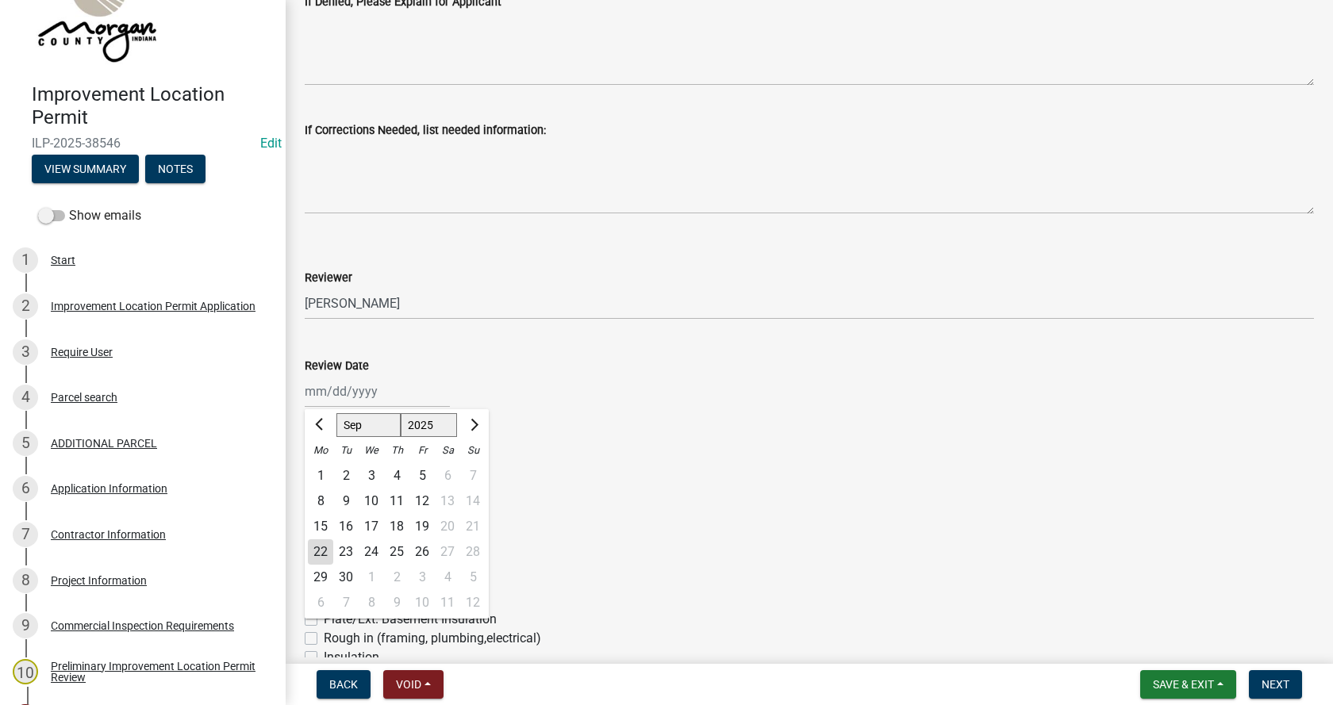
click at [325, 551] on div "22" at bounding box center [320, 551] width 25 height 25
type input "[DATE]"
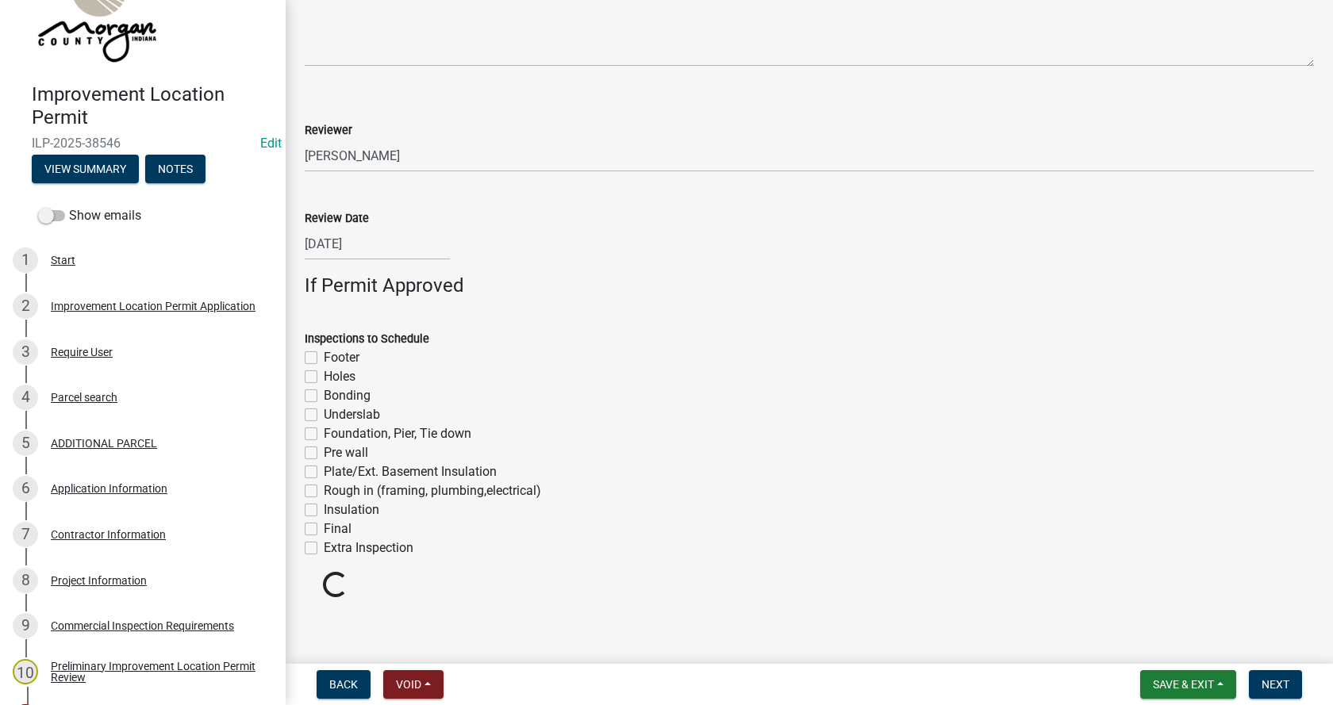
scroll to position [1104, 0]
click at [324, 355] on label "Footer" at bounding box center [342, 353] width 36 height 19
click at [324, 355] on input "Footer" at bounding box center [329, 349] width 10 height 10
checkbox input "true"
checkbox input "false"
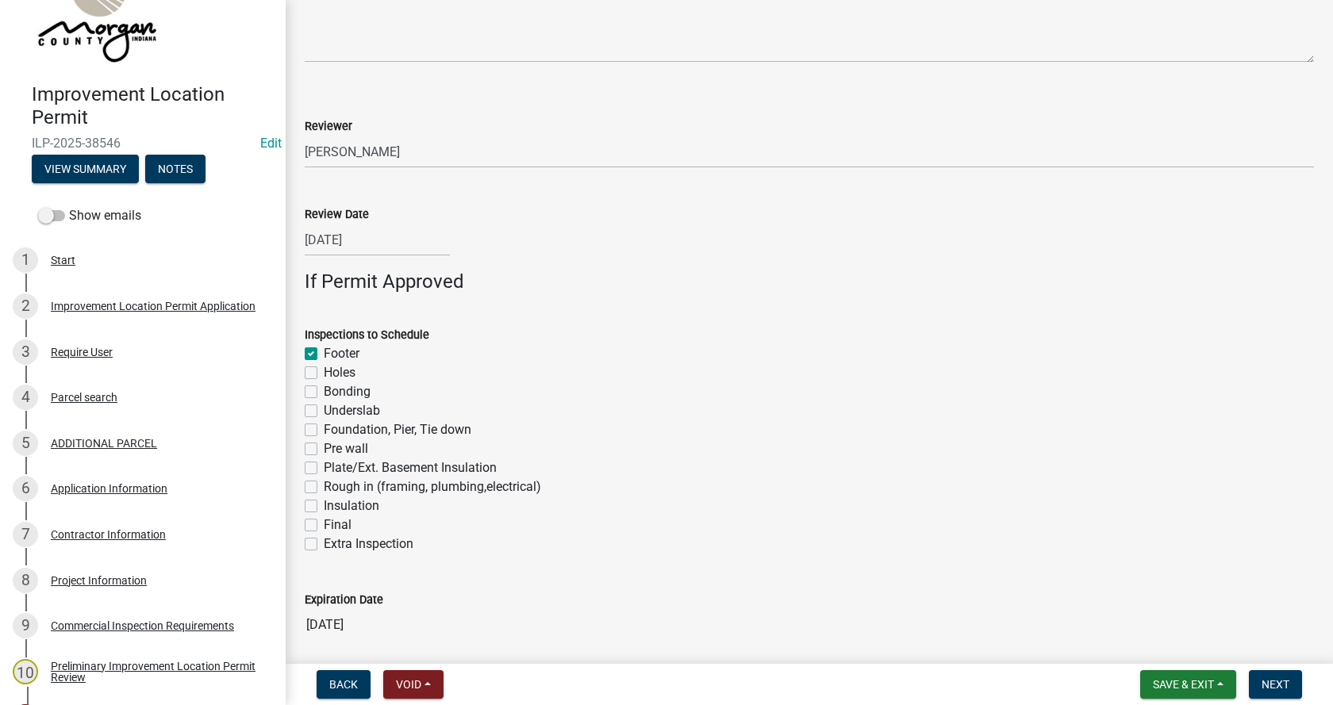
checkbox input "false"
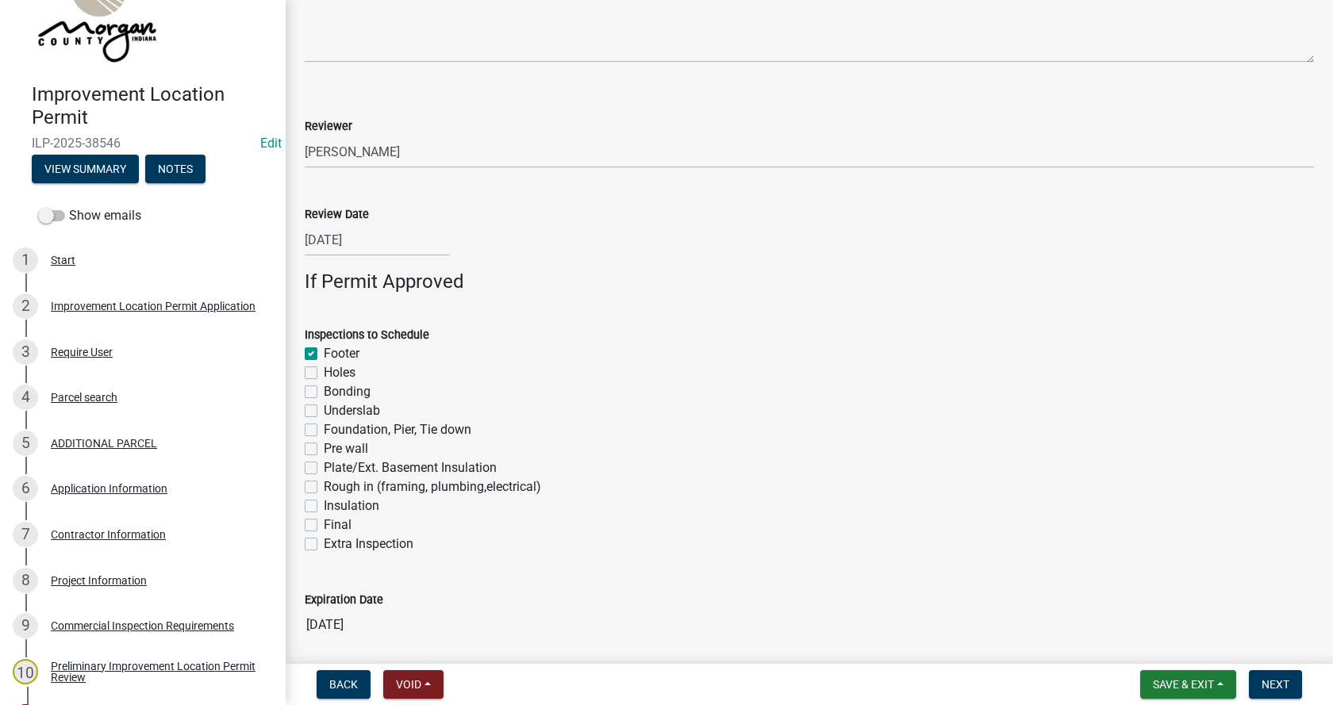
checkbox input "false"
click at [324, 429] on label "Foundation, Pier, Tie down" at bounding box center [398, 429] width 148 height 19
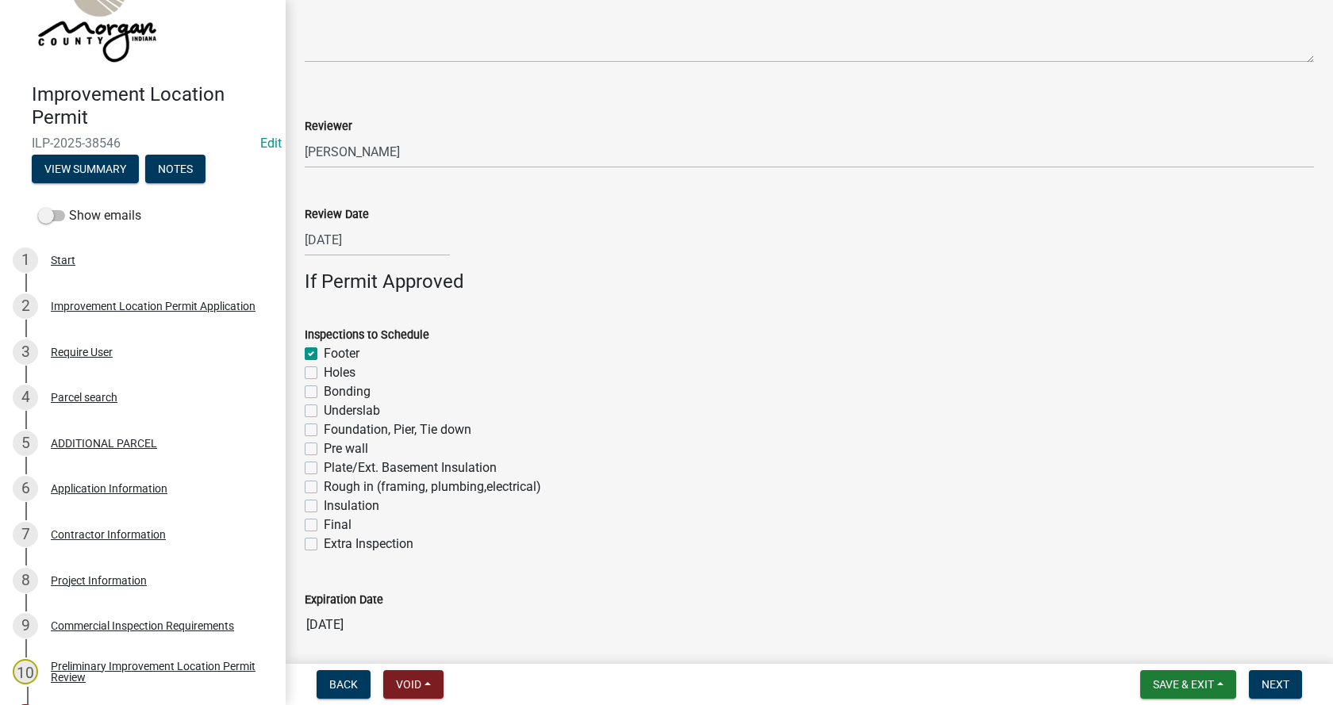
click at [324, 429] on input "Foundation, Pier, Tie down" at bounding box center [329, 425] width 10 height 10
checkbox input "true"
checkbox input "false"
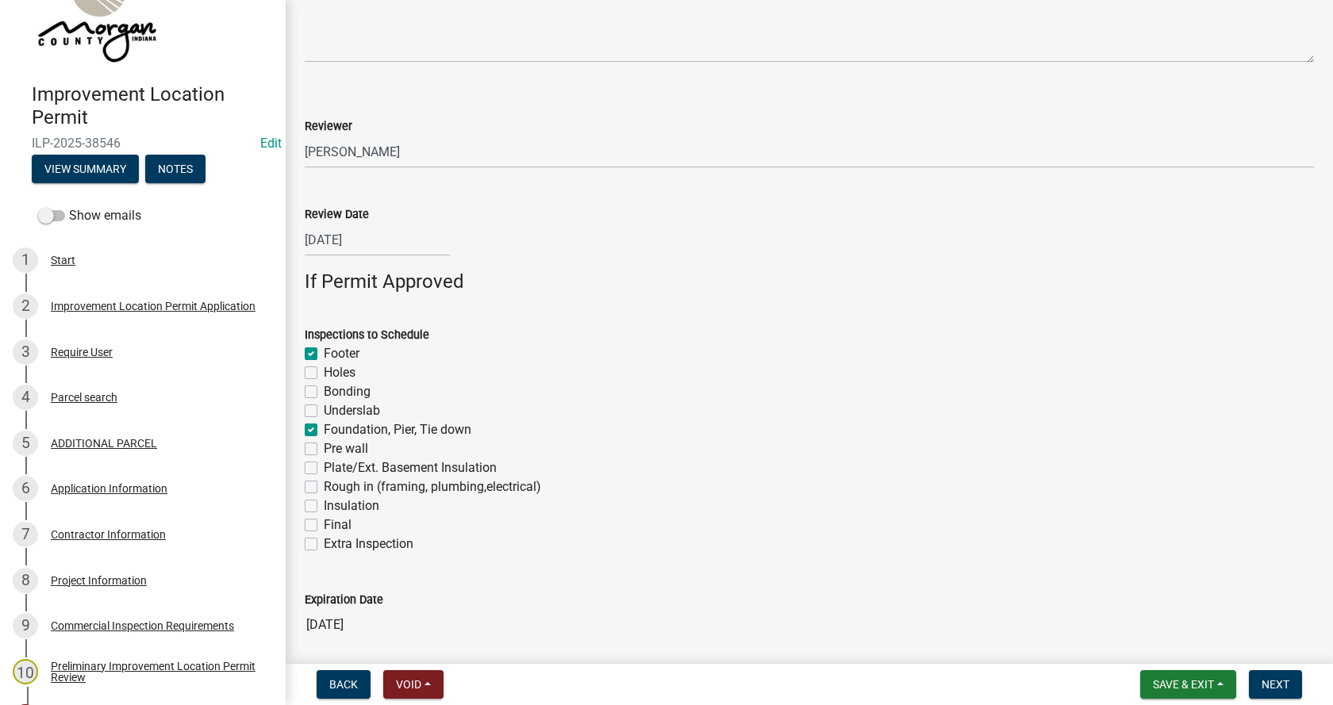
checkbox input "false"
checkbox input "true"
checkbox input "false"
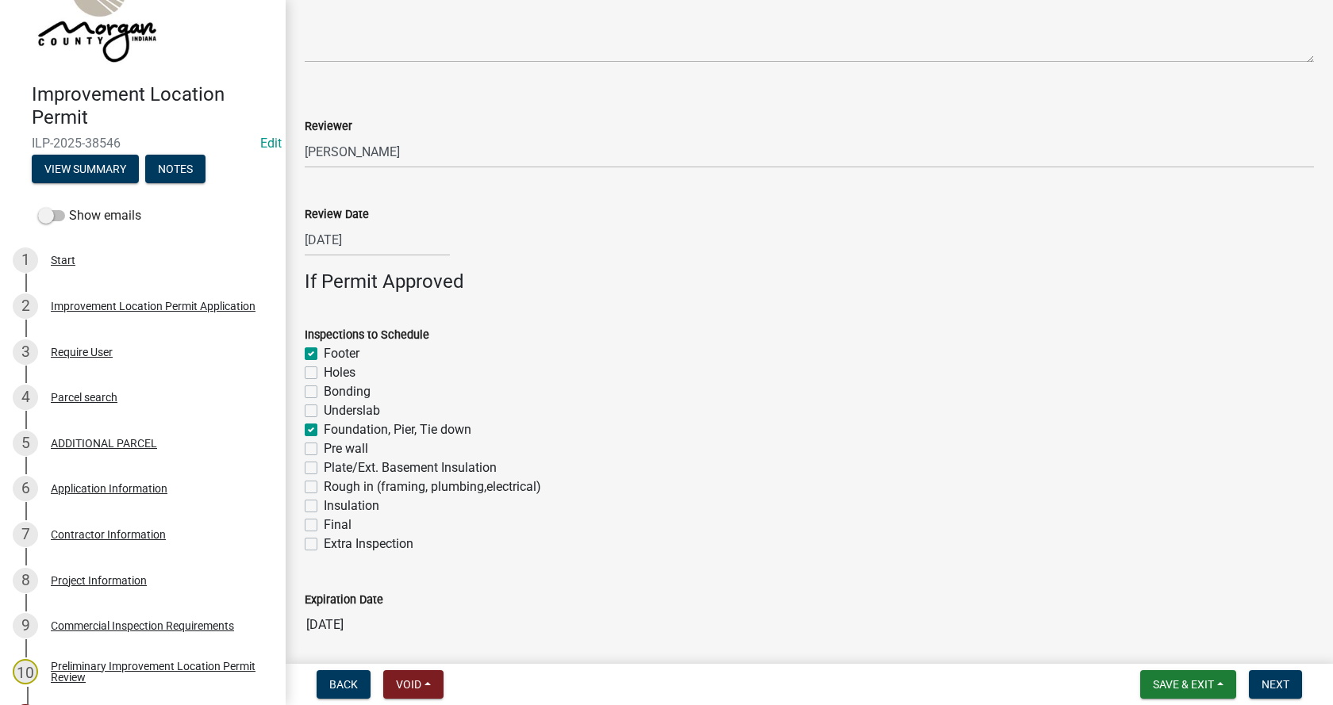
checkbox input "false"
click at [324, 487] on label "Rough in (framing, plumbing,electrical)" at bounding box center [432, 487] width 217 height 19
click at [324, 487] on input "Rough in (framing, plumbing,electrical)" at bounding box center [329, 483] width 10 height 10
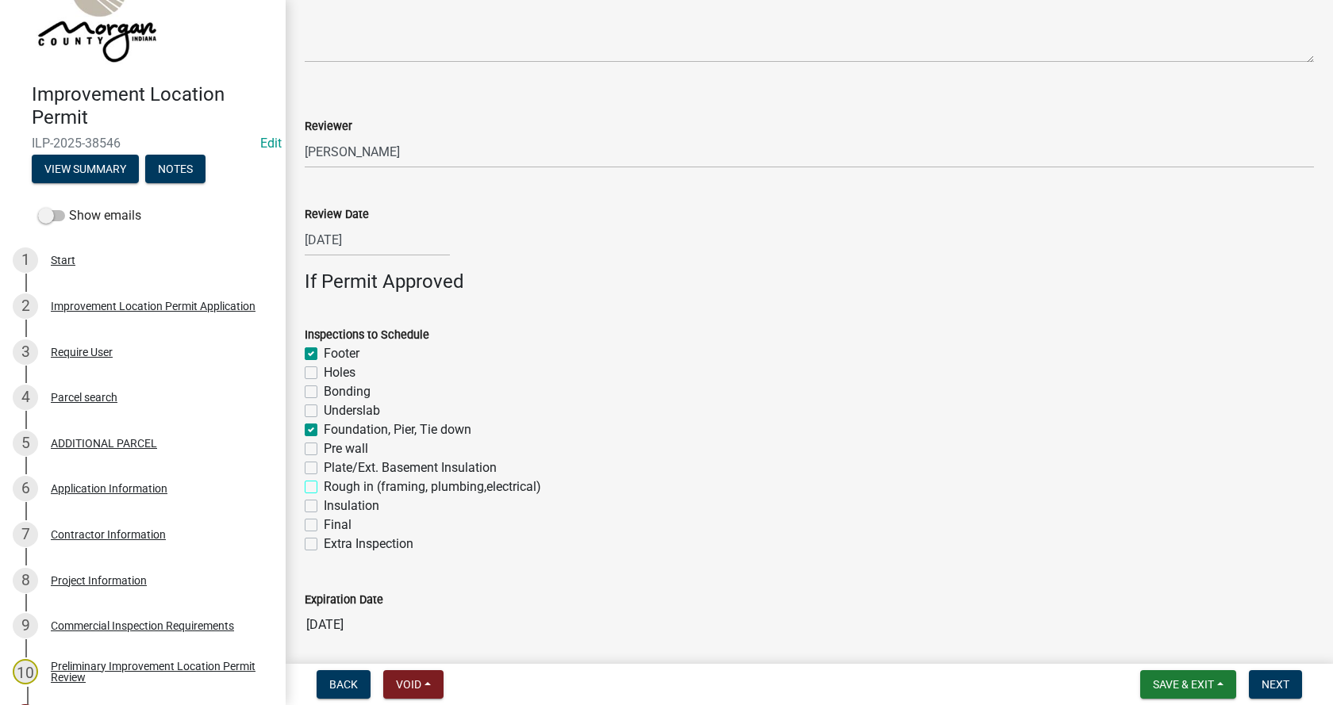
checkbox input "true"
checkbox input "false"
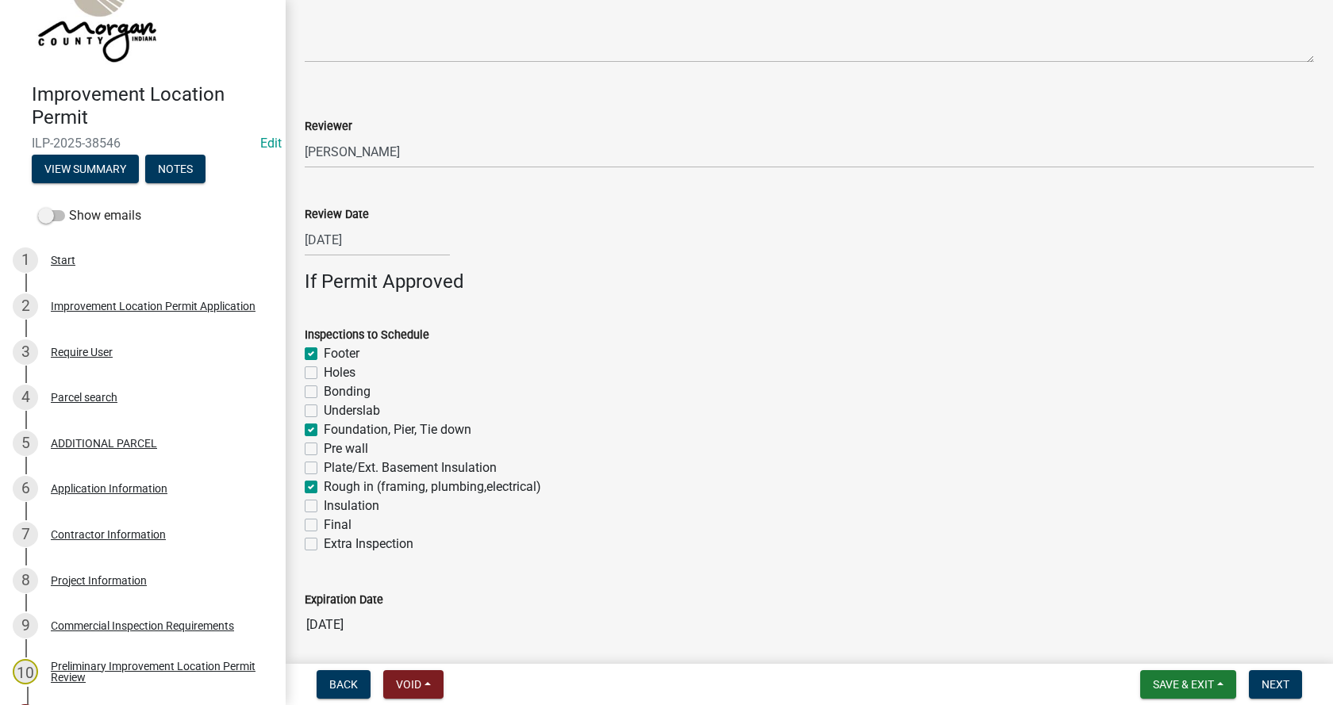
checkbox input "true"
checkbox input "false"
checkbox input "true"
checkbox input "false"
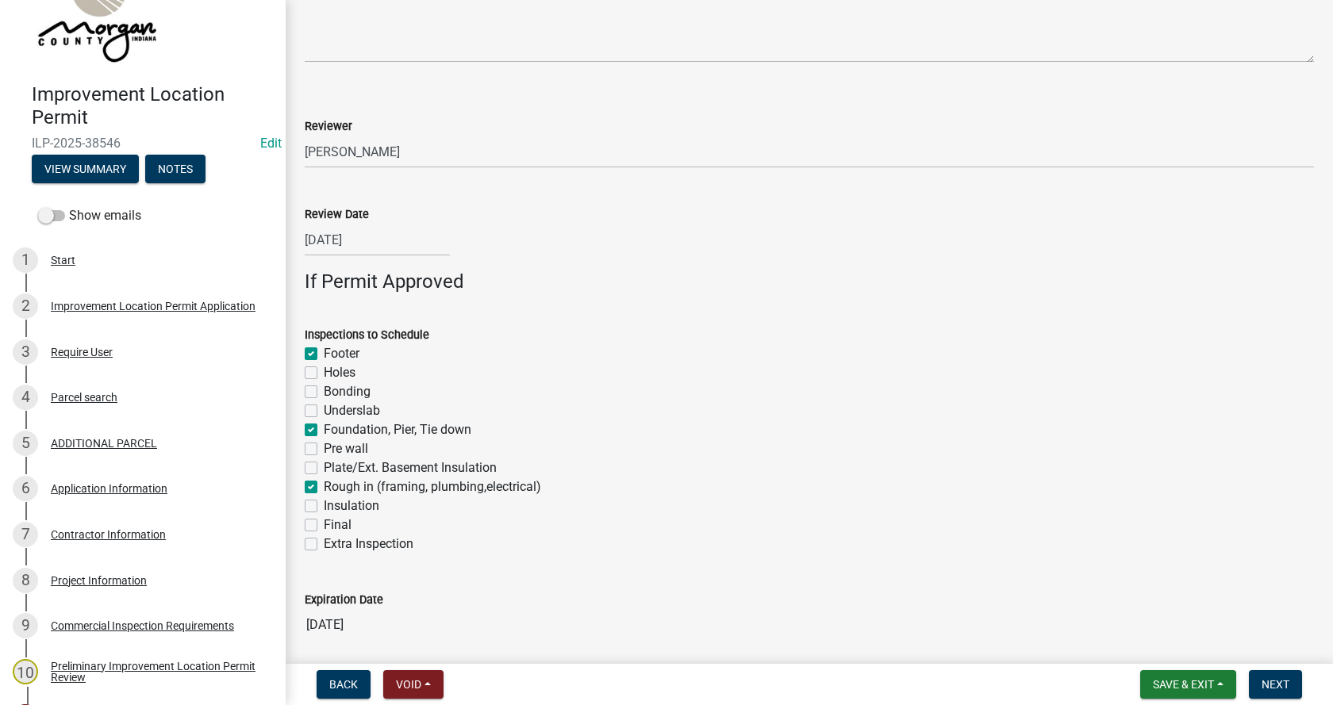
checkbox input "false"
click at [324, 509] on label "Insulation" at bounding box center [352, 506] width 56 height 19
click at [324, 507] on input "Insulation" at bounding box center [329, 502] width 10 height 10
checkbox input "true"
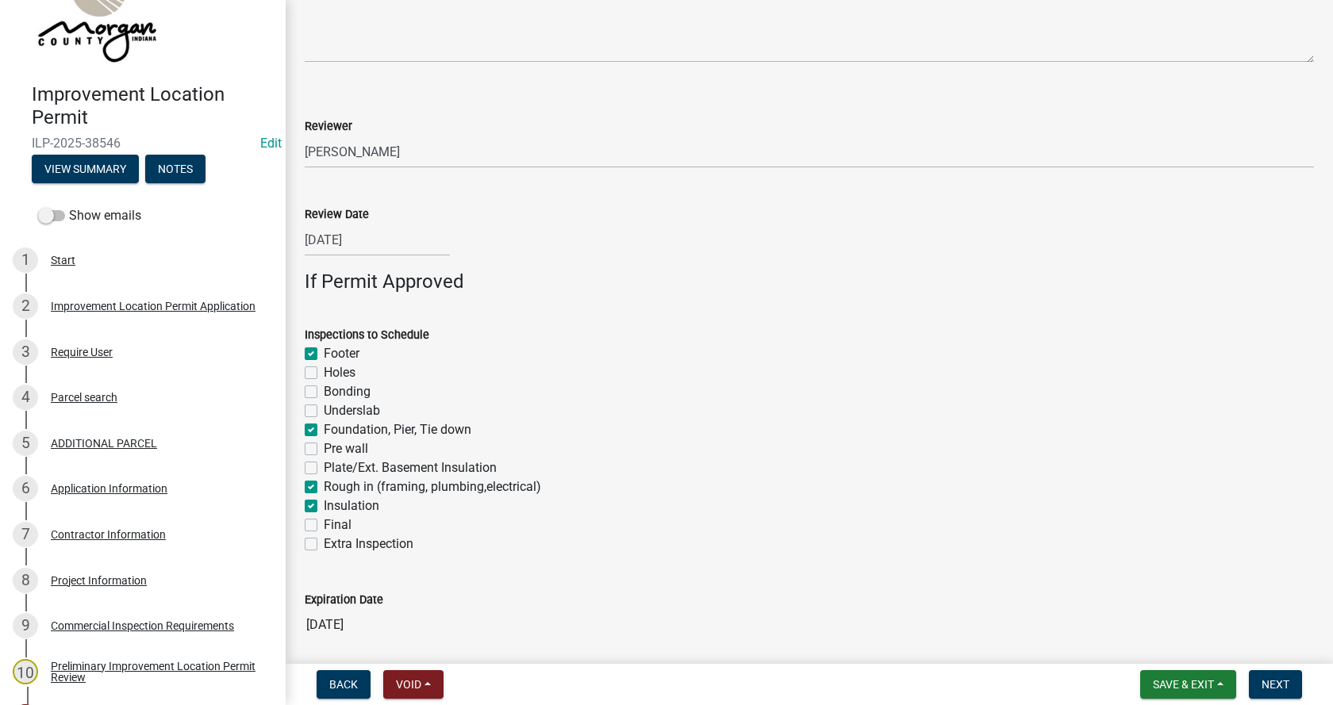
checkbox input "true"
checkbox input "false"
checkbox input "true"
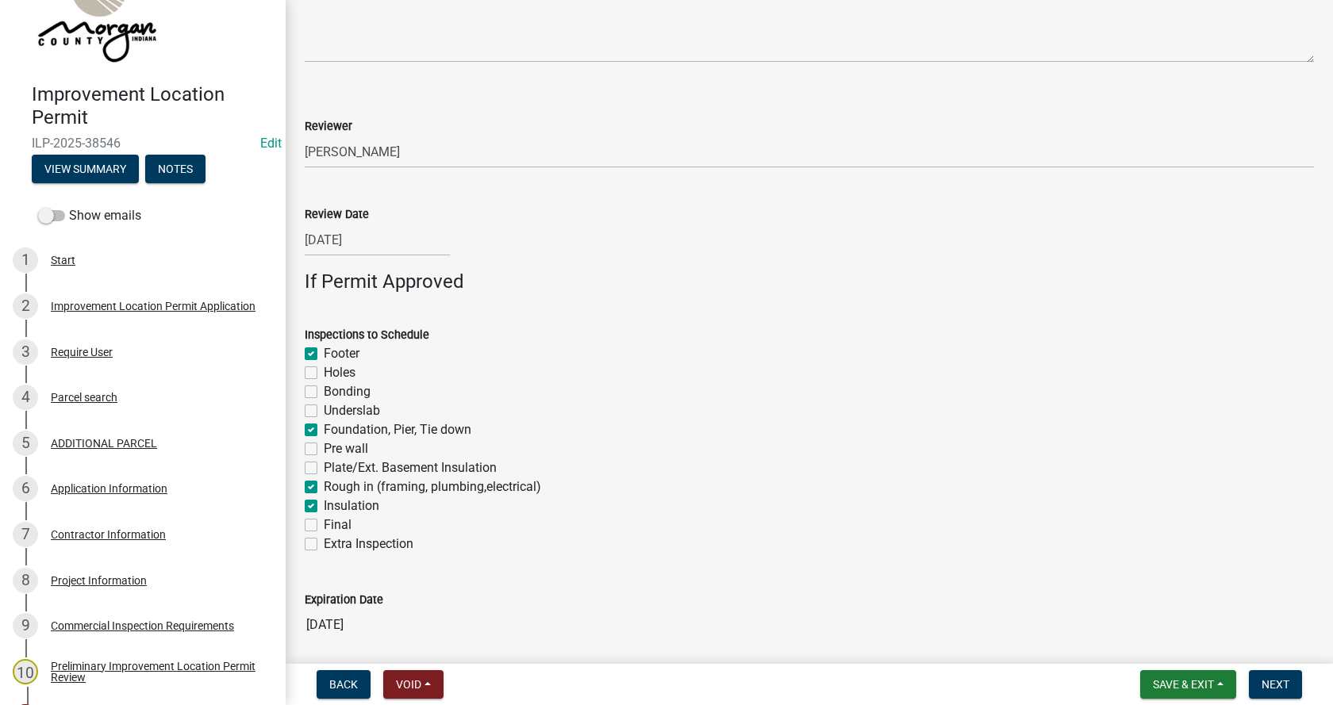
checkbox input "false"
checkbox input "true"
checkbox input "false"
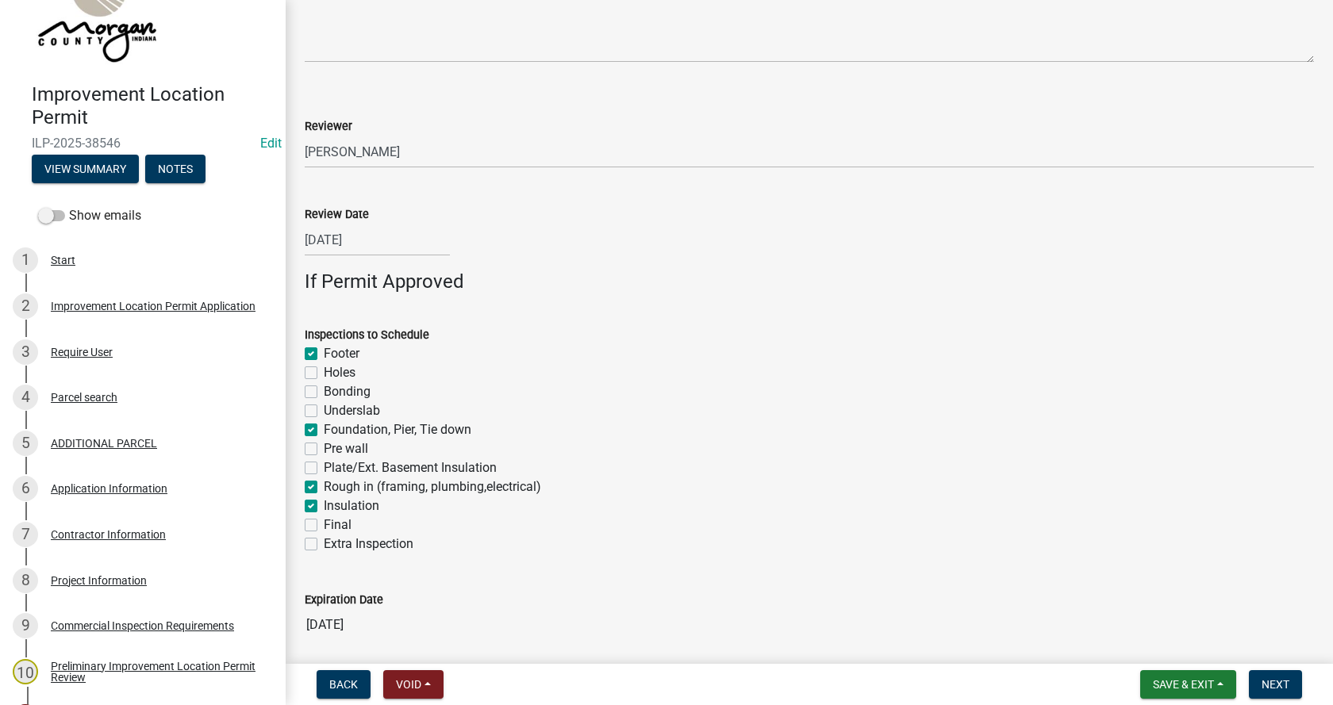
checkbox input "false"
click at [324, 524] on label "Final" at bounding box center [338, 525] width 28 height 19
click at [324, 524] on input "Final" at bounding box center [329, 521] width 10 height 10
checkbox input "true"
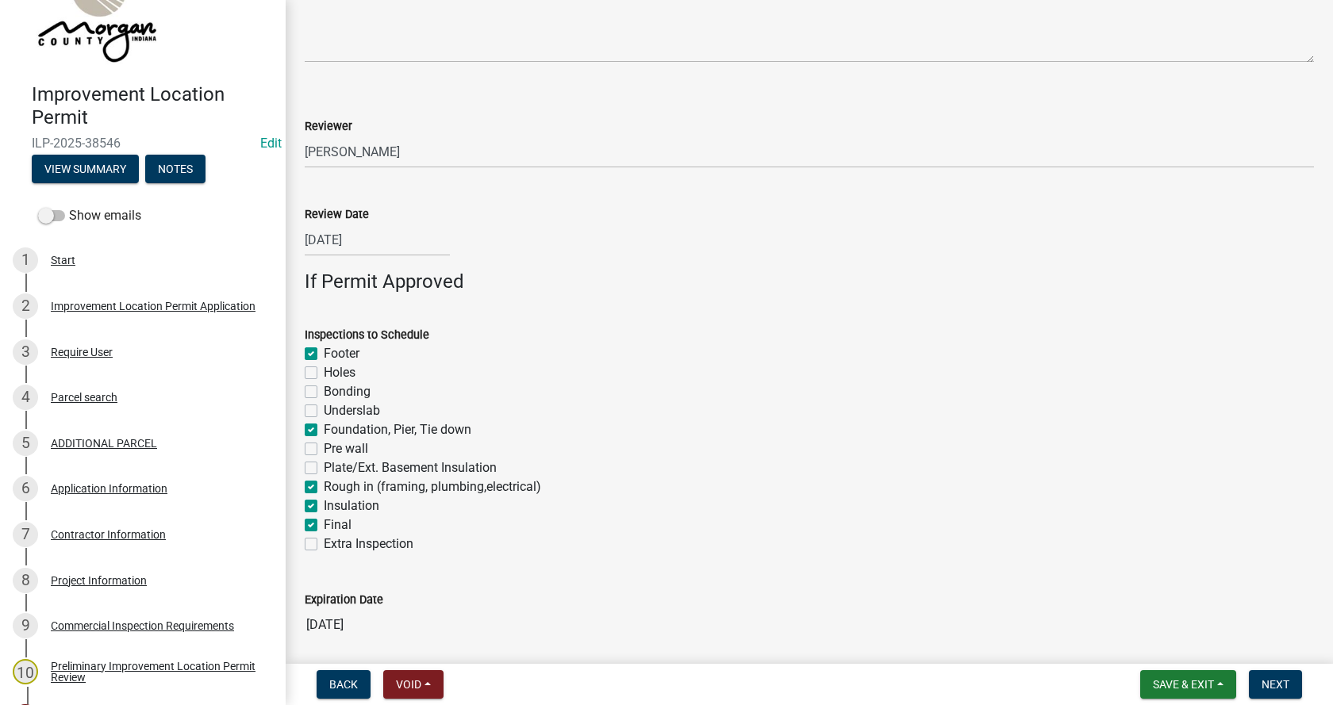
checkbox input "false"
checkbox input "true"
checkbox input "false"
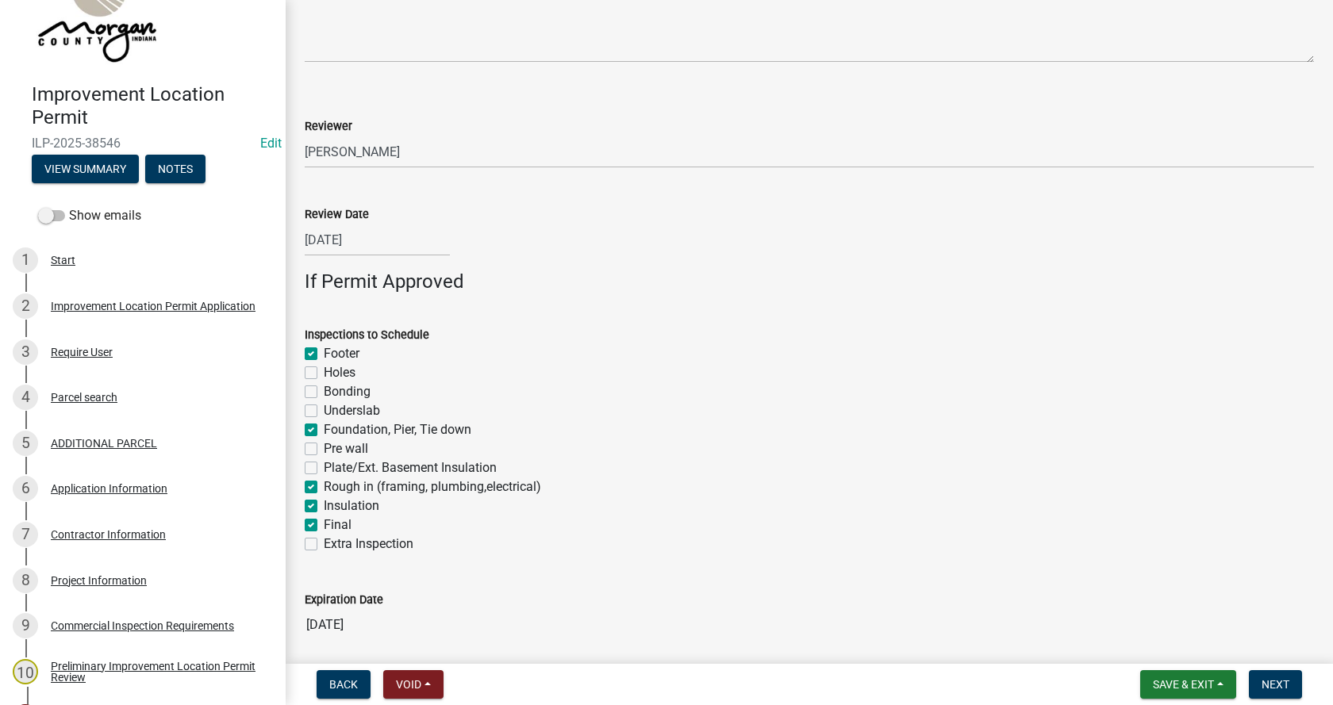
checkbox input "false"
checkbox input "true"
checkbox input "false"
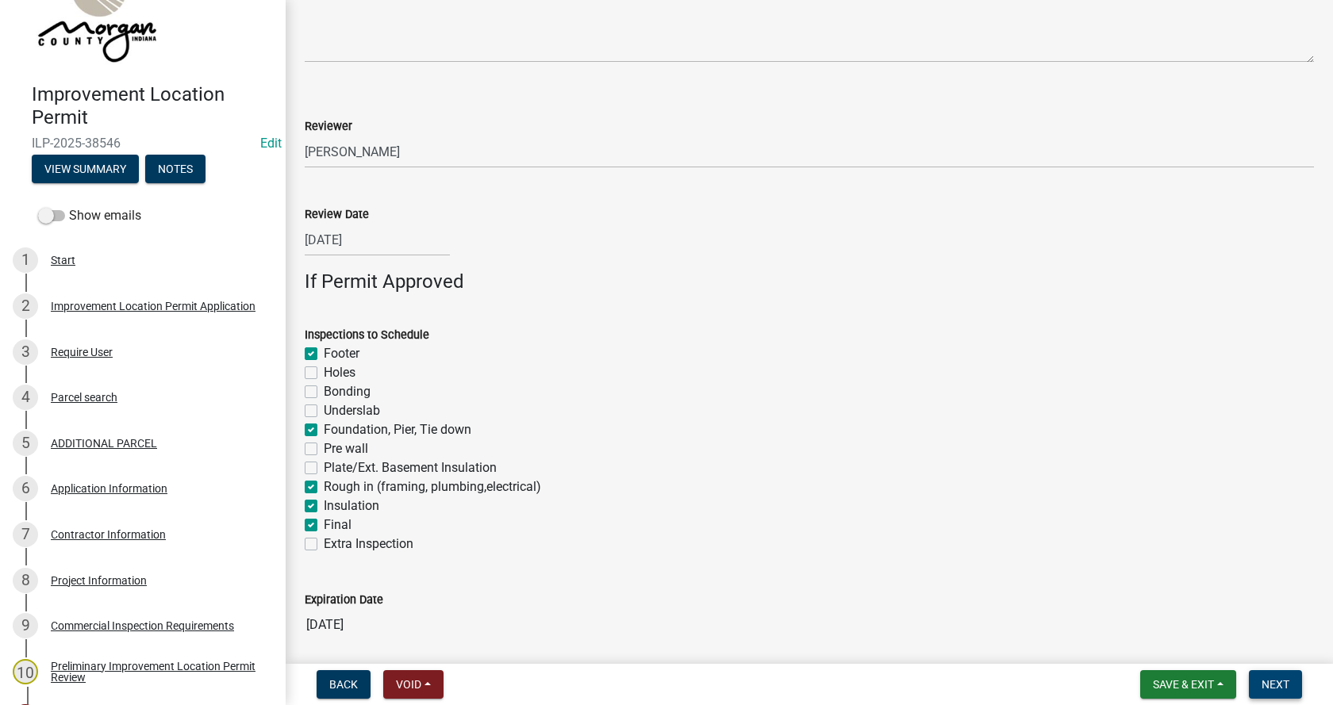
click at [1272, 684] on span "Next" at bounding box center [1275, 684] width 28 height 13
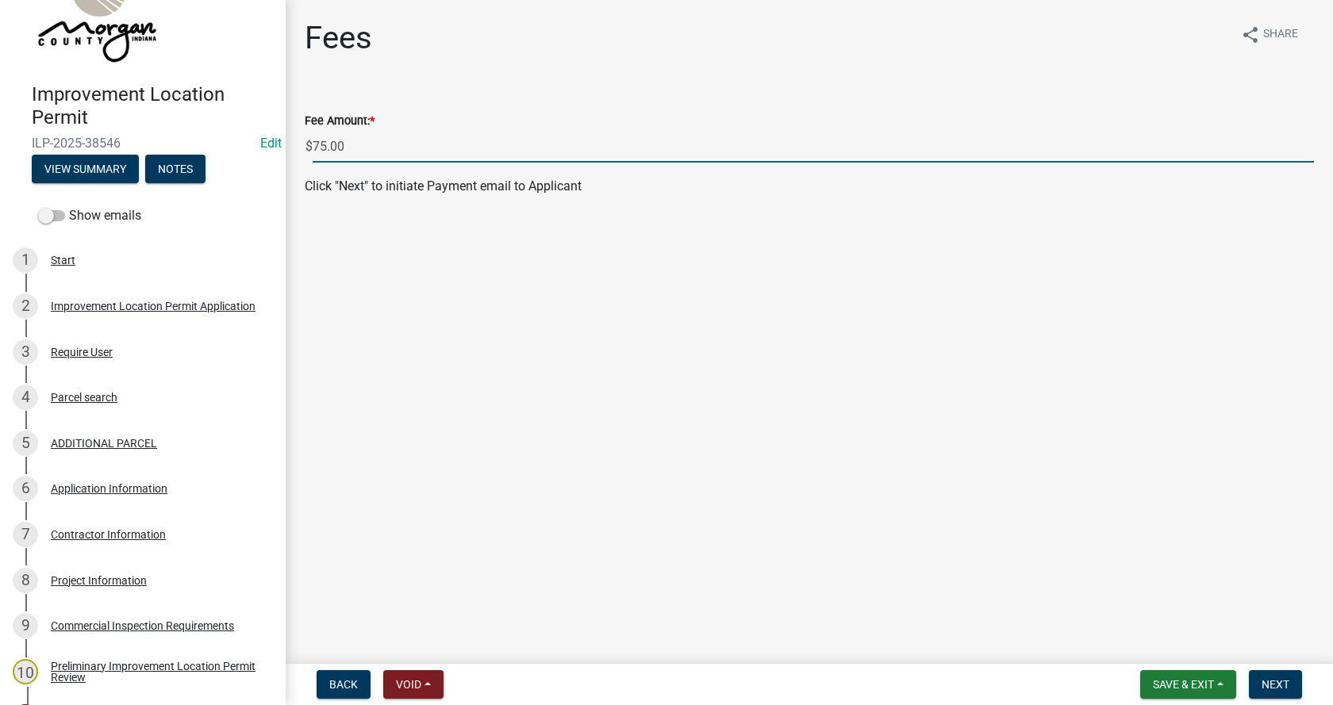
click at [326, 148] on input "75.00" at bounding box center [813, 146] width 1001 height 33
type input "0.00"
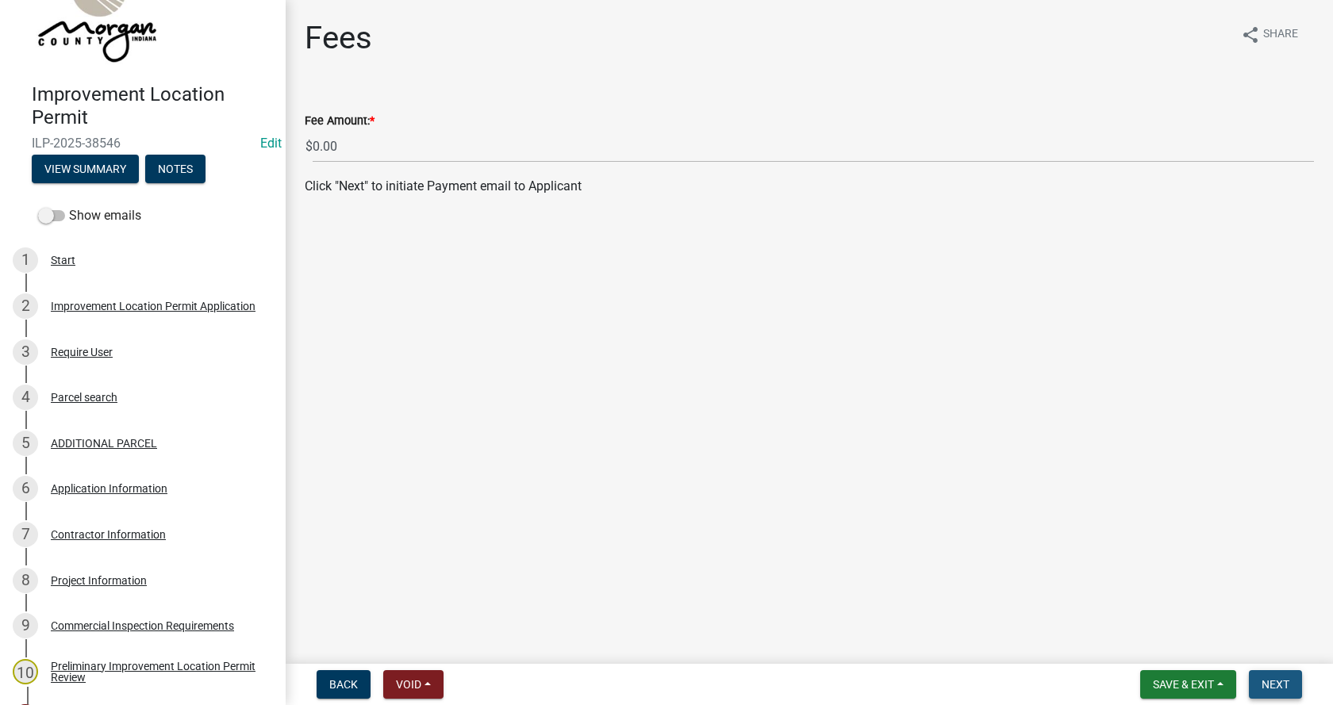
click at [1283, 680] on span "Next" at bounding box center [1275, 684] width 28 height 13
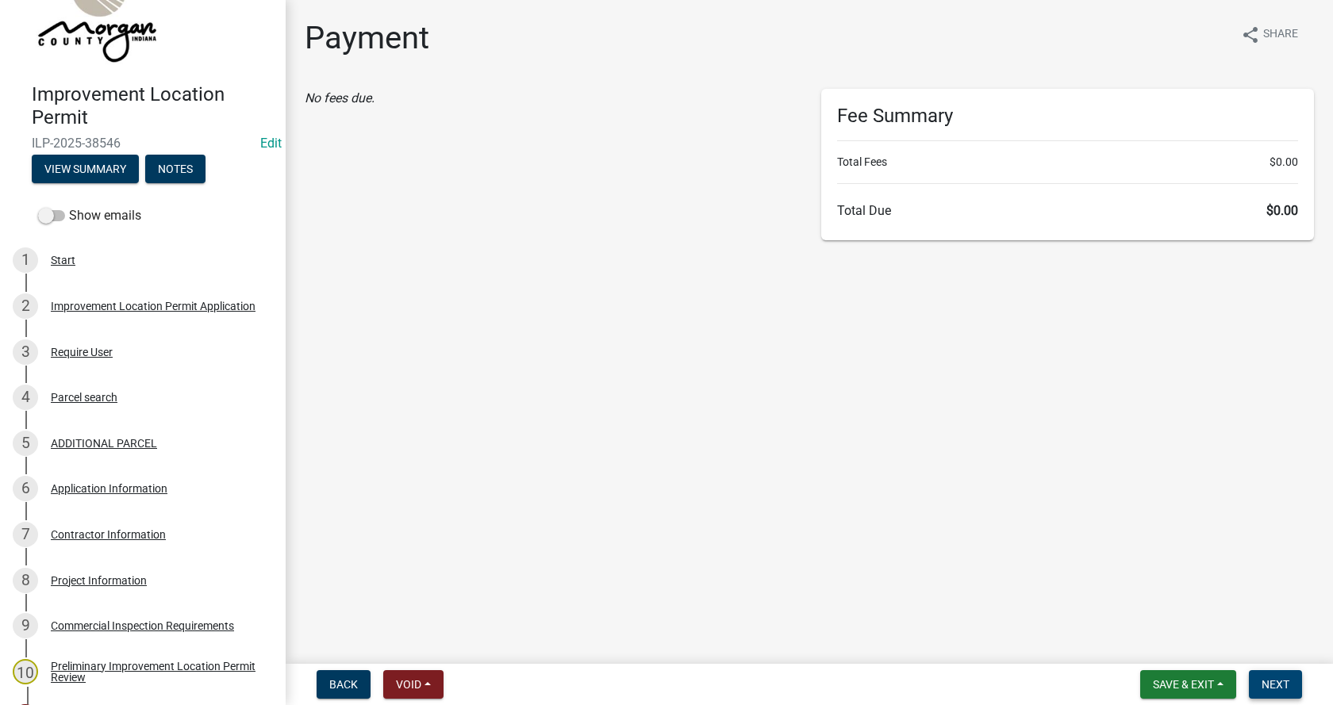
click at [1283, 680] on span "Next" at bounding box center [1275, 684] width 28 height 13
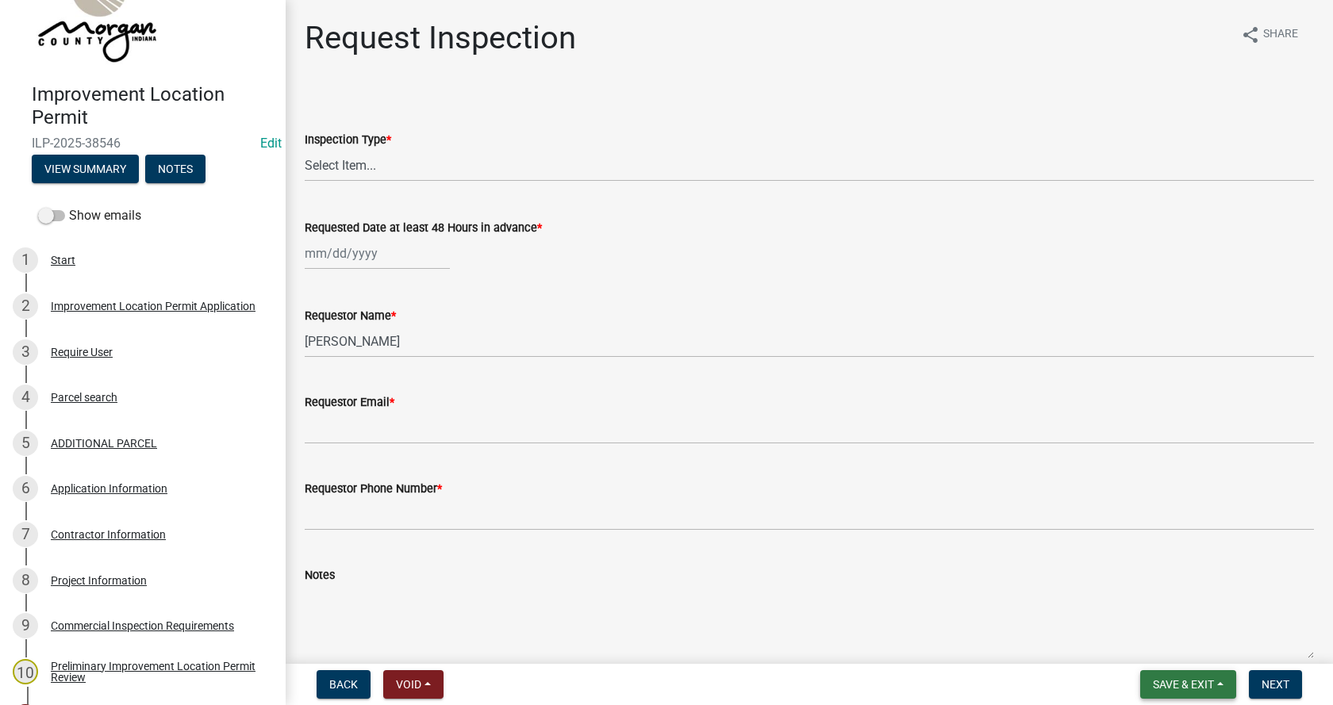
click at [1215, 686] on button "Save & Exit" at bounding box center [1188, 684] width 96 height 29
click at [1150, 647] on button "Save & Exit" at bounding box center [1172, 643] width 127 height 38
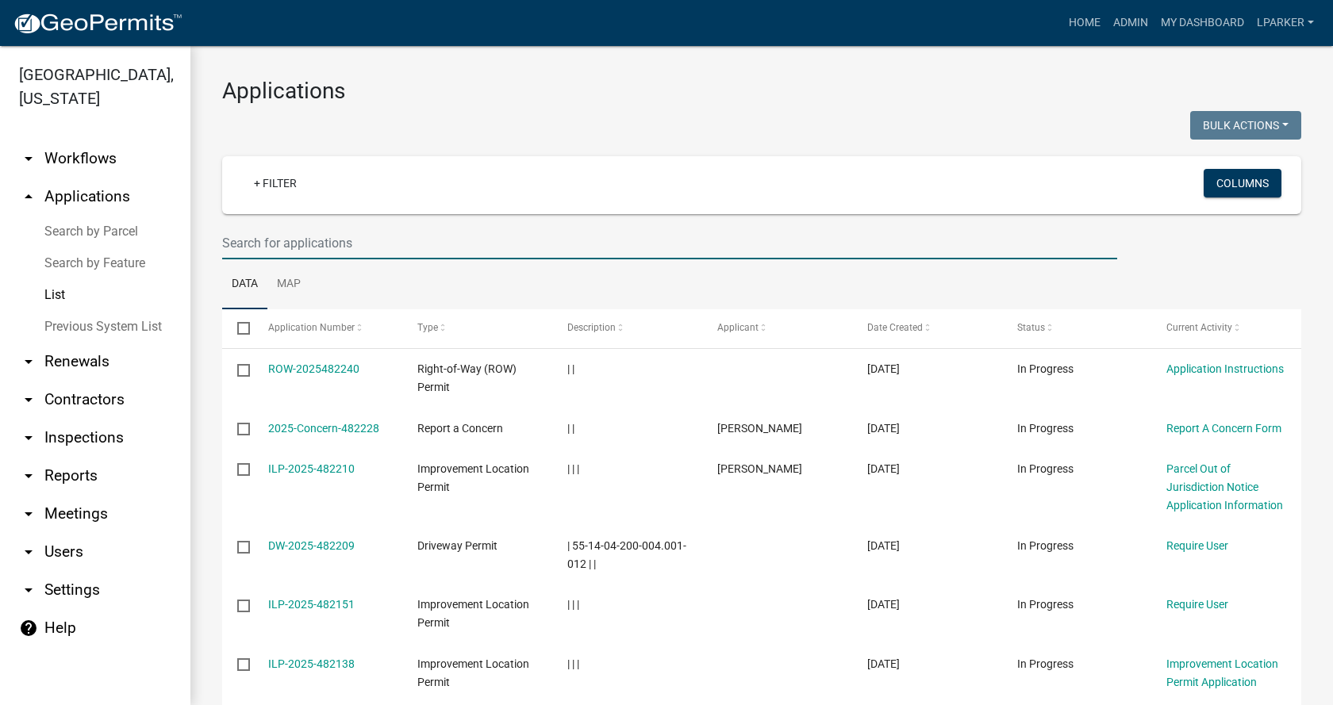
click at [266, 239] on input "text" at bounding box center [669, 243] width 895 height 33
click at [262, 243] on input "text" at bounding box center [669, 243] width 895 height 33
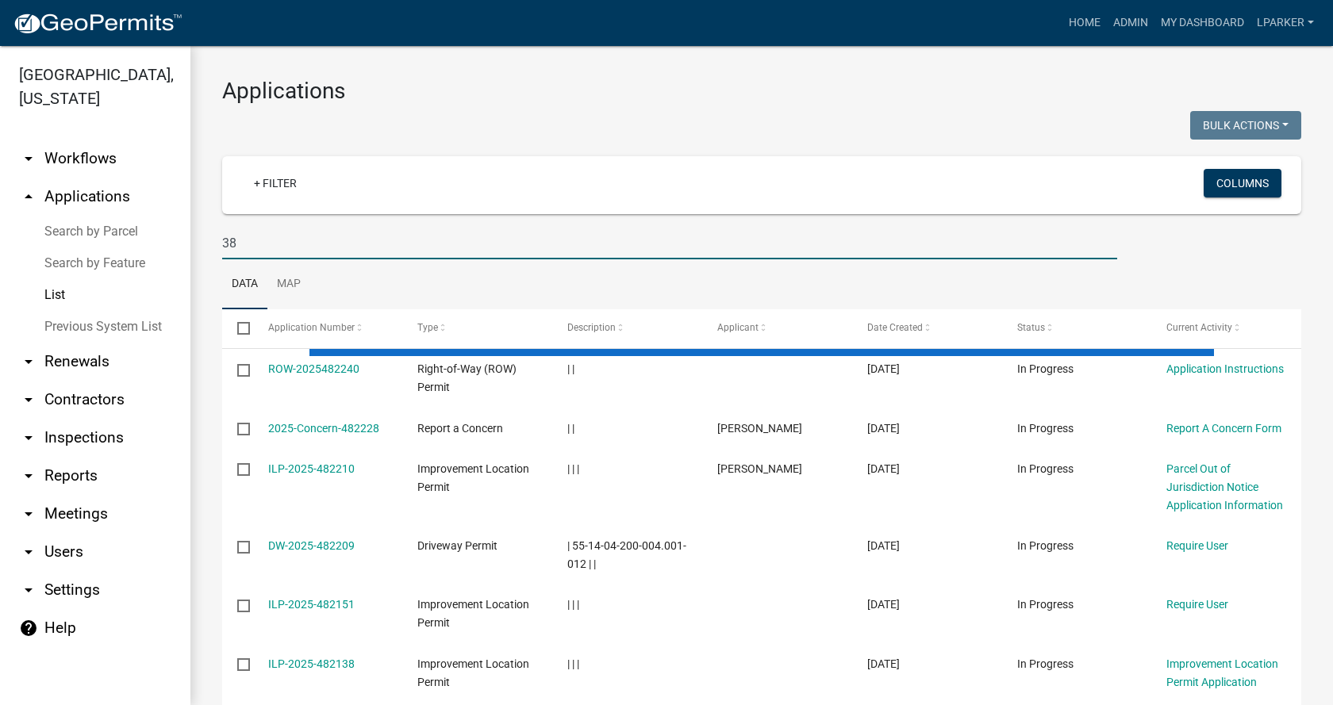
type input "38"
